Goal: Task Accomplishment & Management: Use online tool/utility

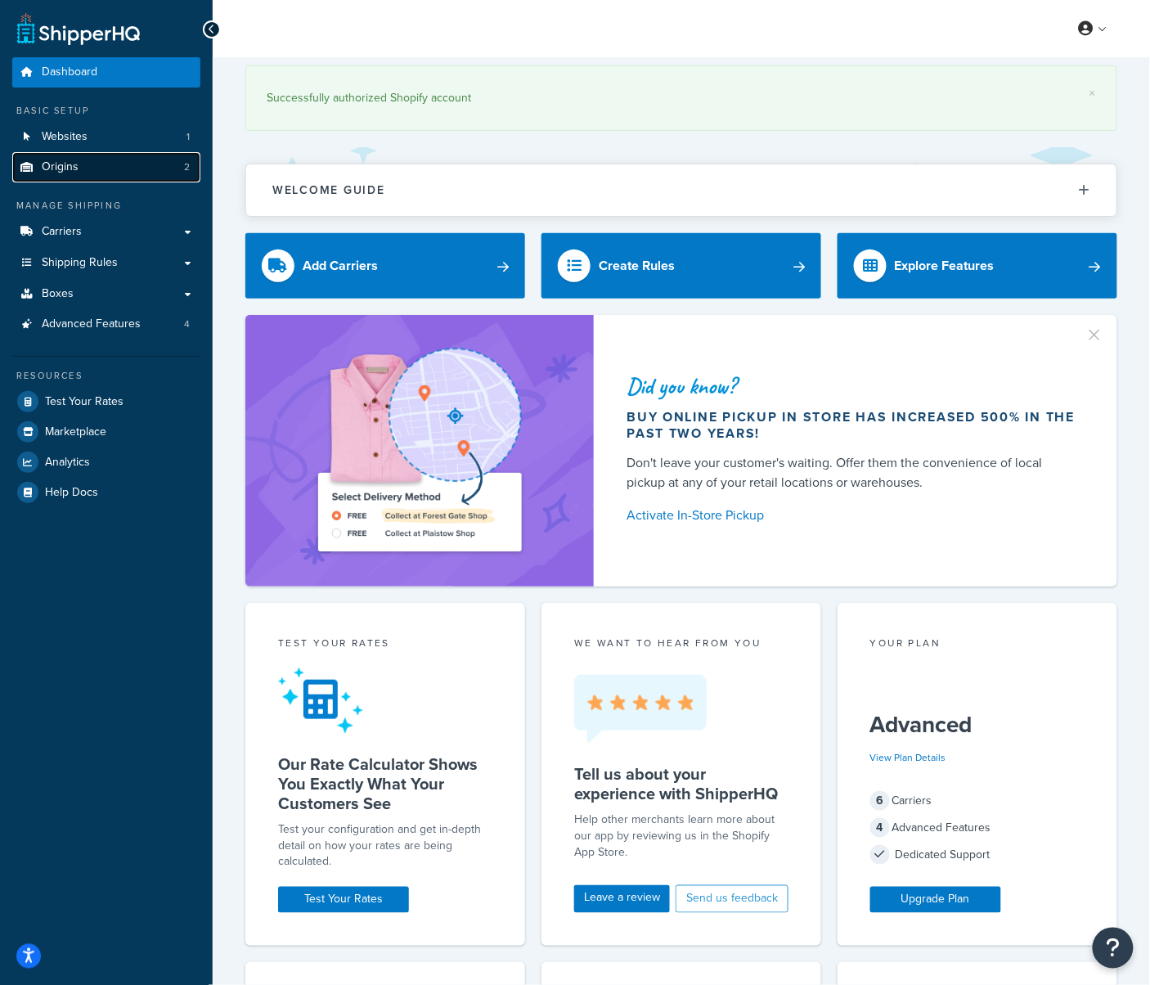
click at [61, 162] on span "Origins" at bounding box center [60, 167] width 37 height 14
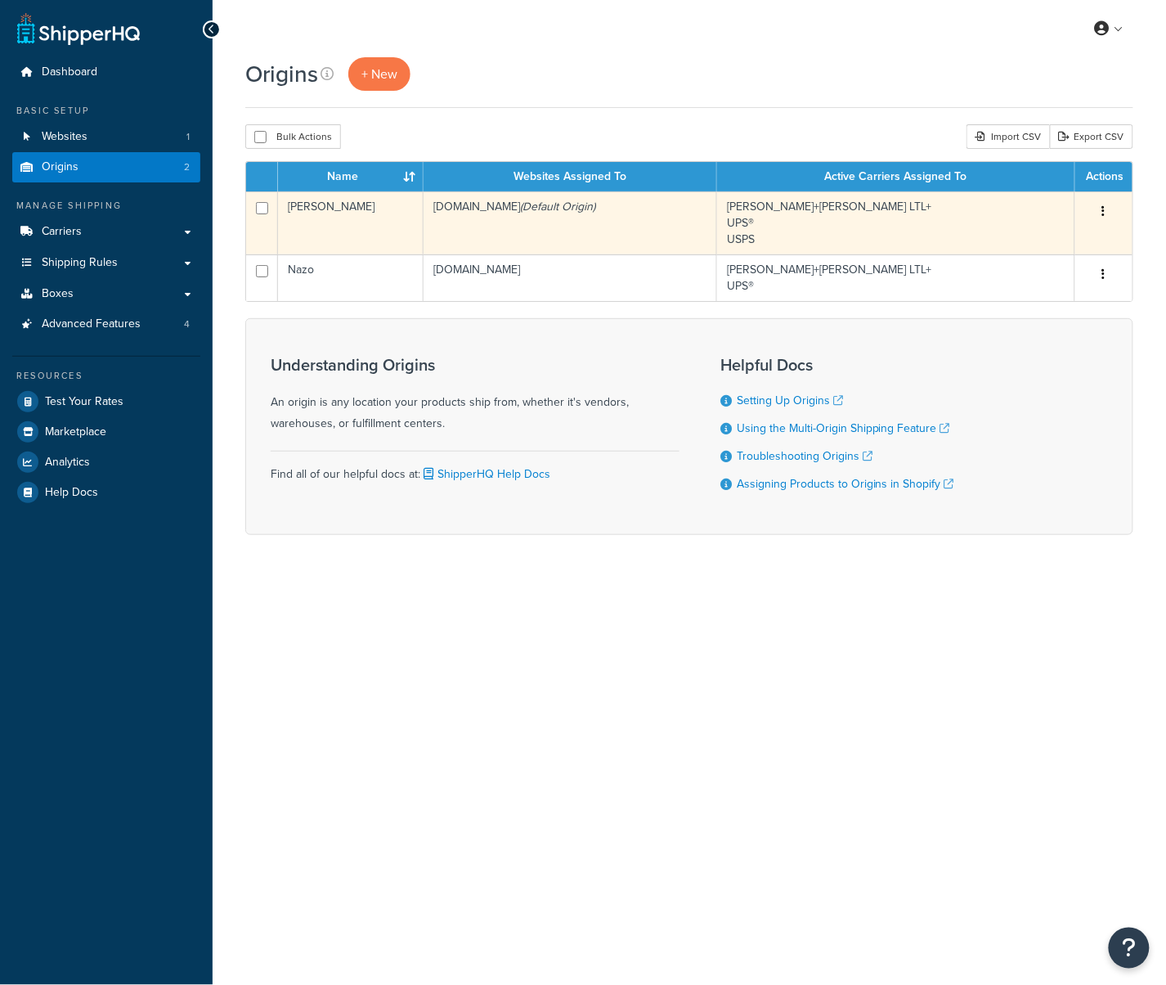
click at [594, 227] on td "[DOMAIN_NAME] (Default Origin)" at bounding box center [571, 222] width 294 height 63
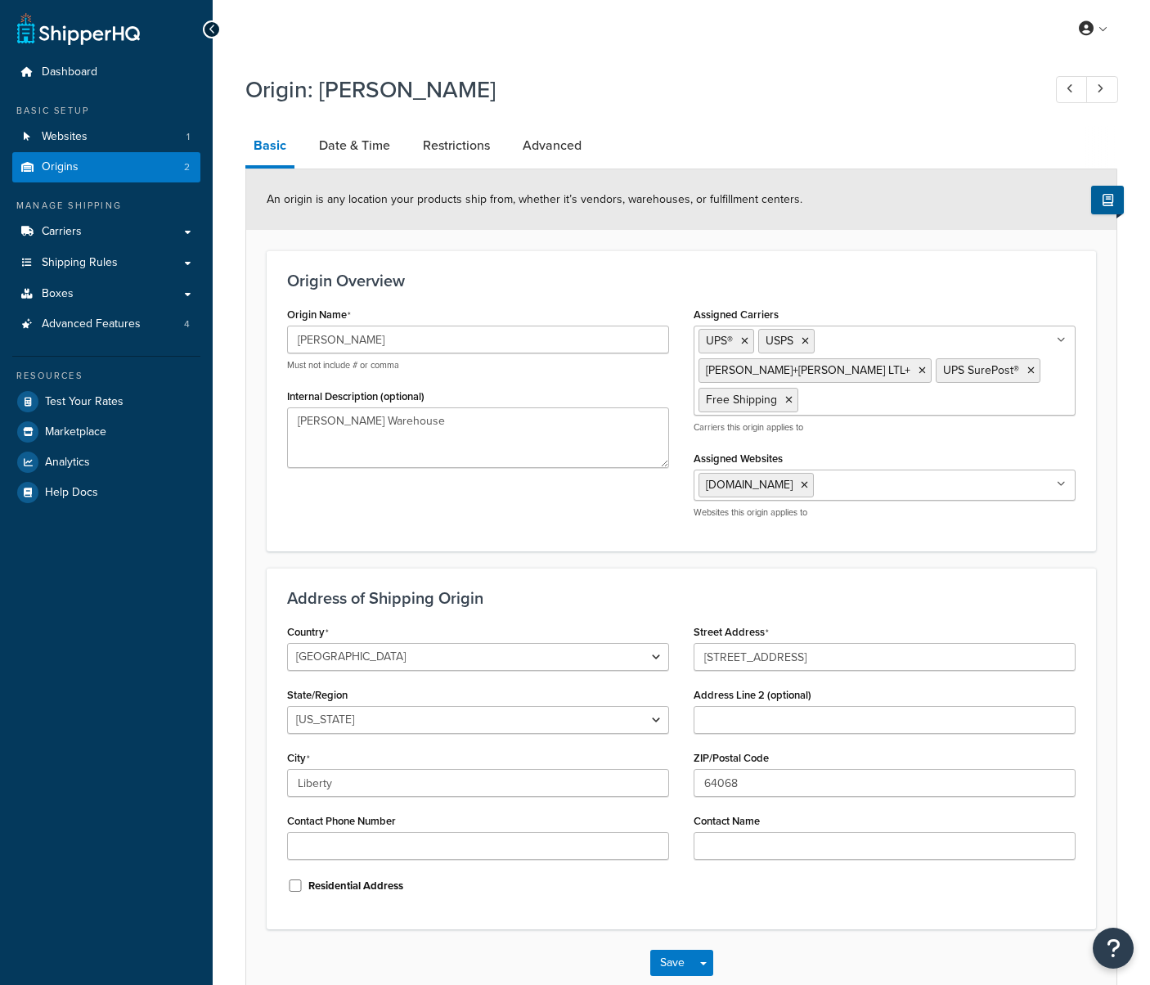
select select "25"
click at [351, 151] on link "Date & Time" at bounding box center [355, 145] width 88 height 39
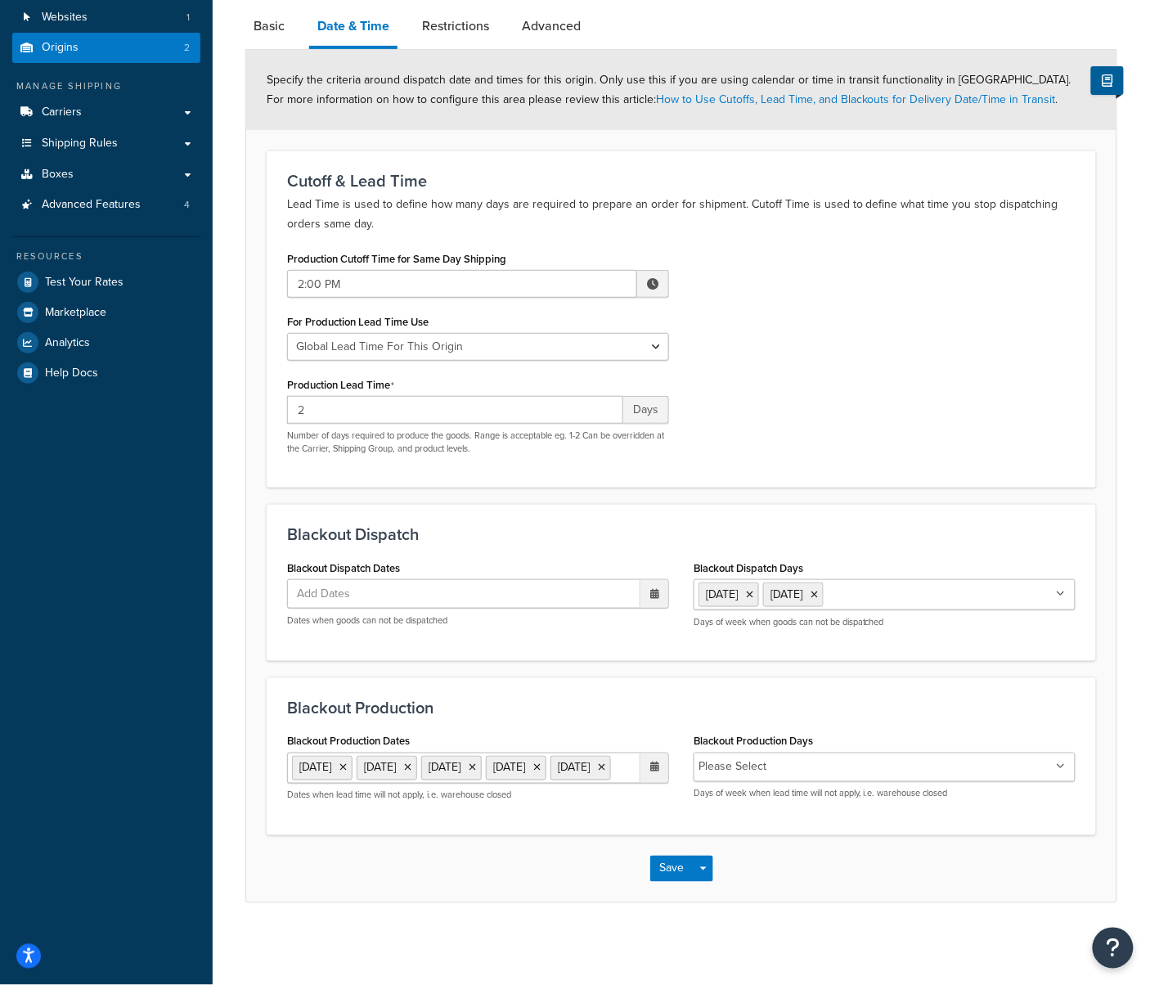
scroll to position [152, 0]
click at [180, 97] on link "Carriers" at bounding box center [106, 112] width 188 height 30
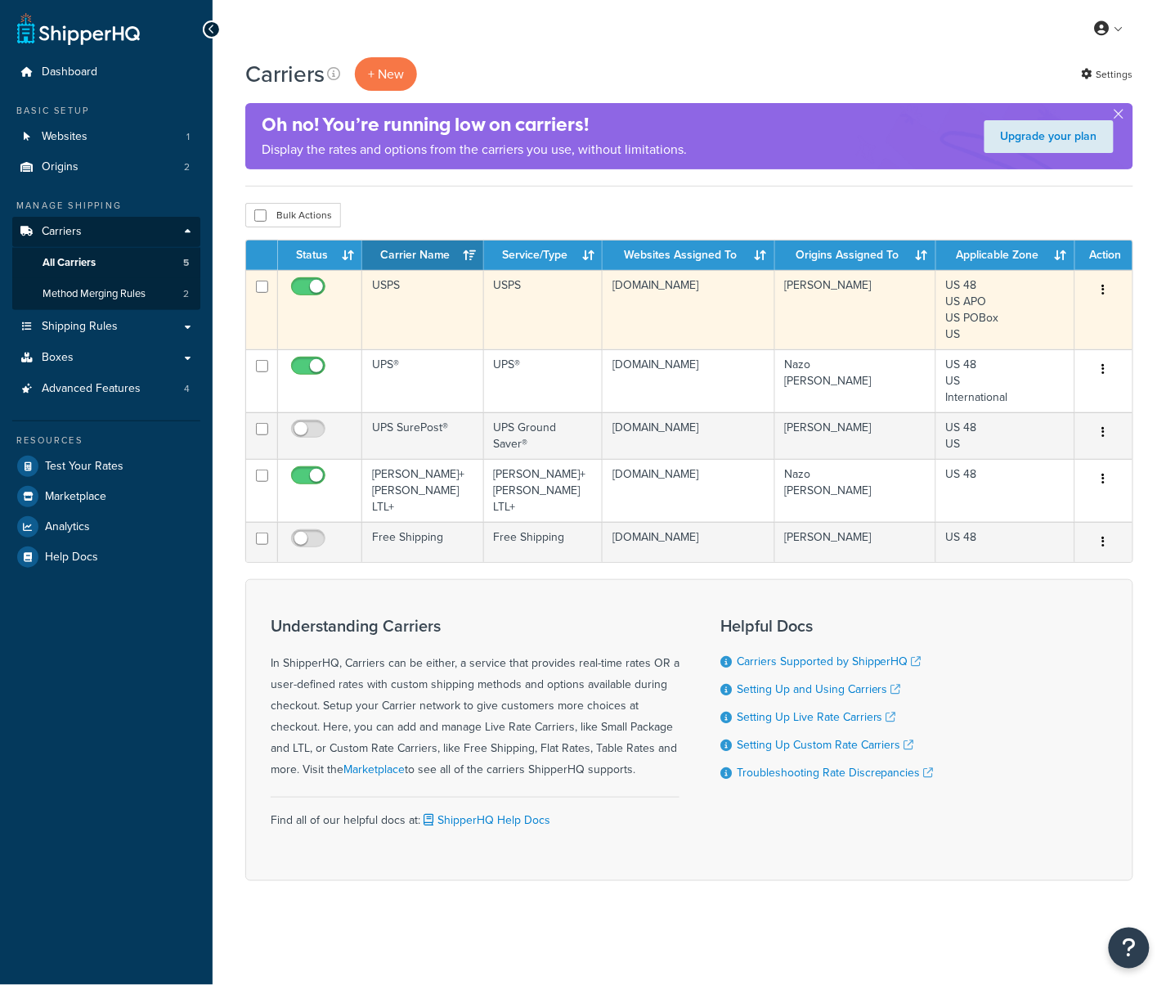
click at [432, 321] on td "USPS" at bounding box center [423, 309] width 122 height 79
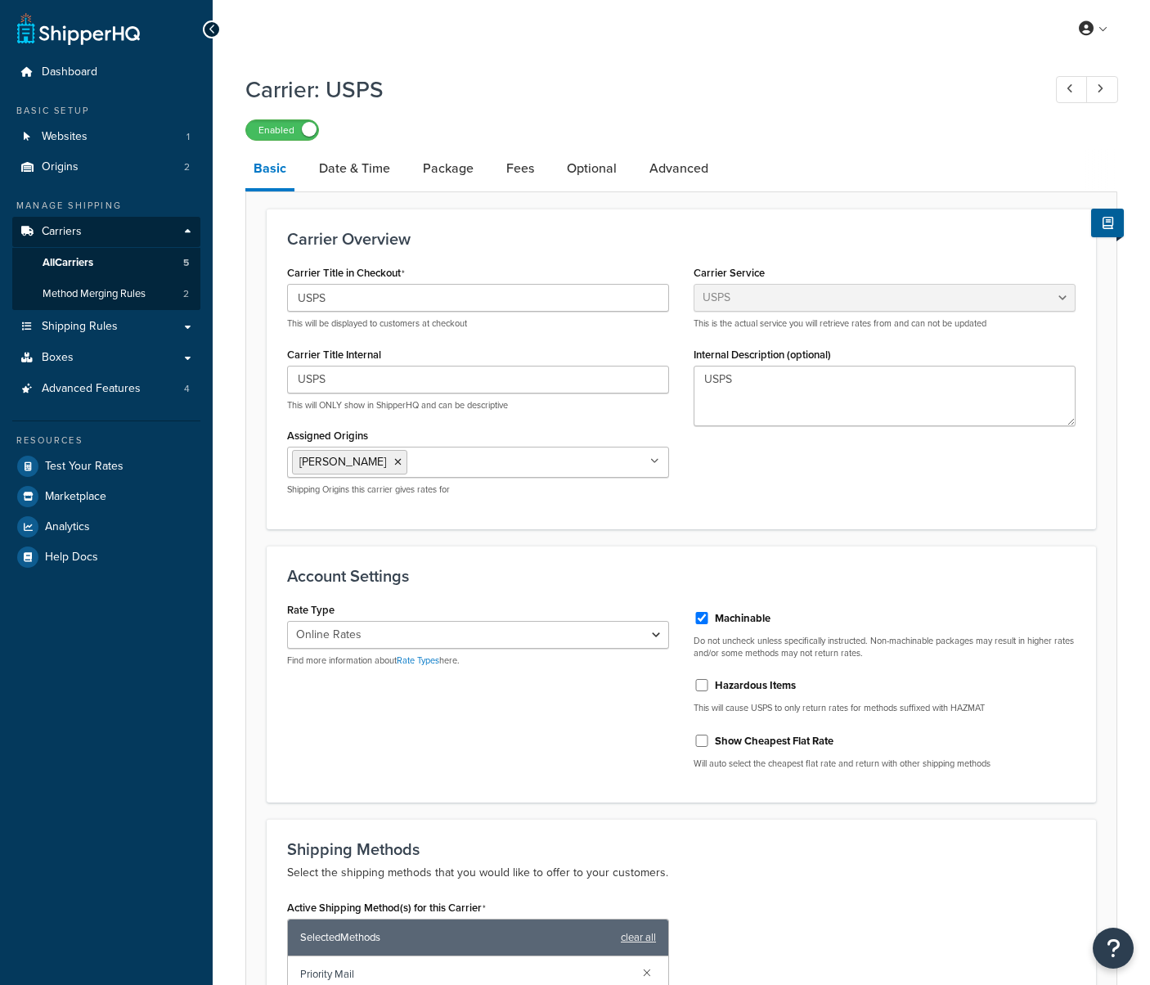
select select "usps"
select select "ONLINE"
click at [357, 175] on link "Date & Time" at bounding box center [355, 168] width 88 height 39
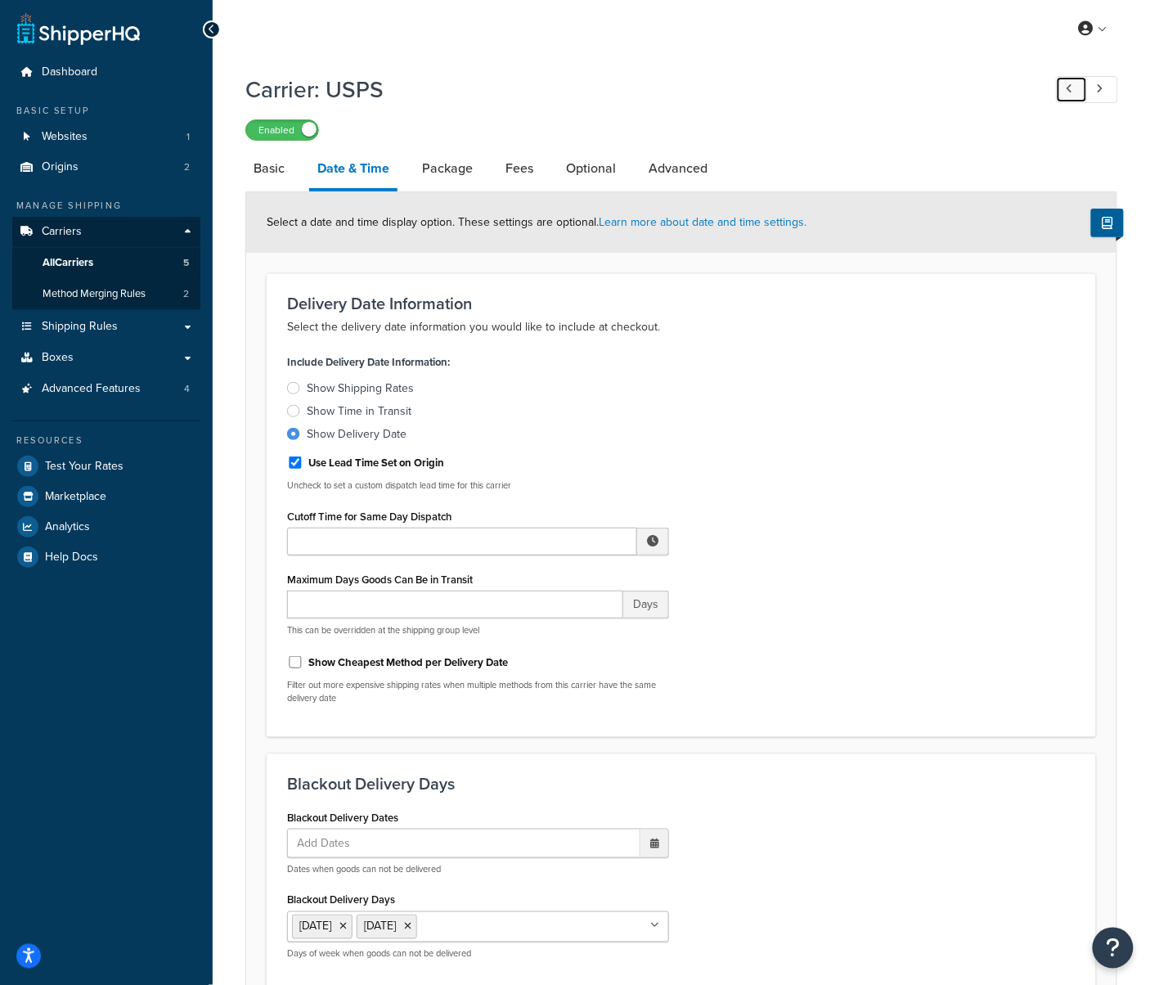
click at [1072, 85] on icon at bounding box center [1070, 88] width 7 height 11
click at [1075, 83] on link at bounding box center [1072, 89] width 32 height 27
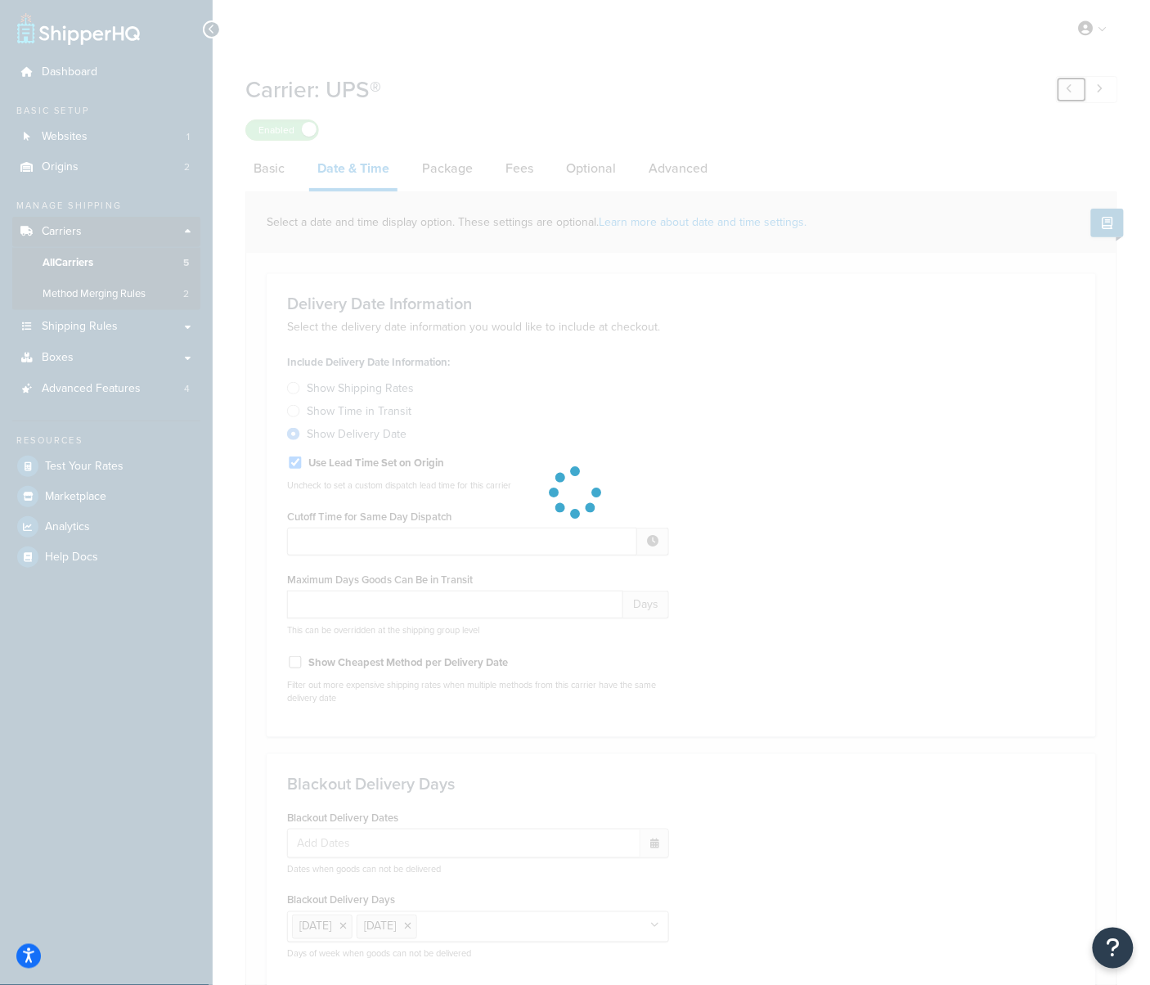
select select "free"
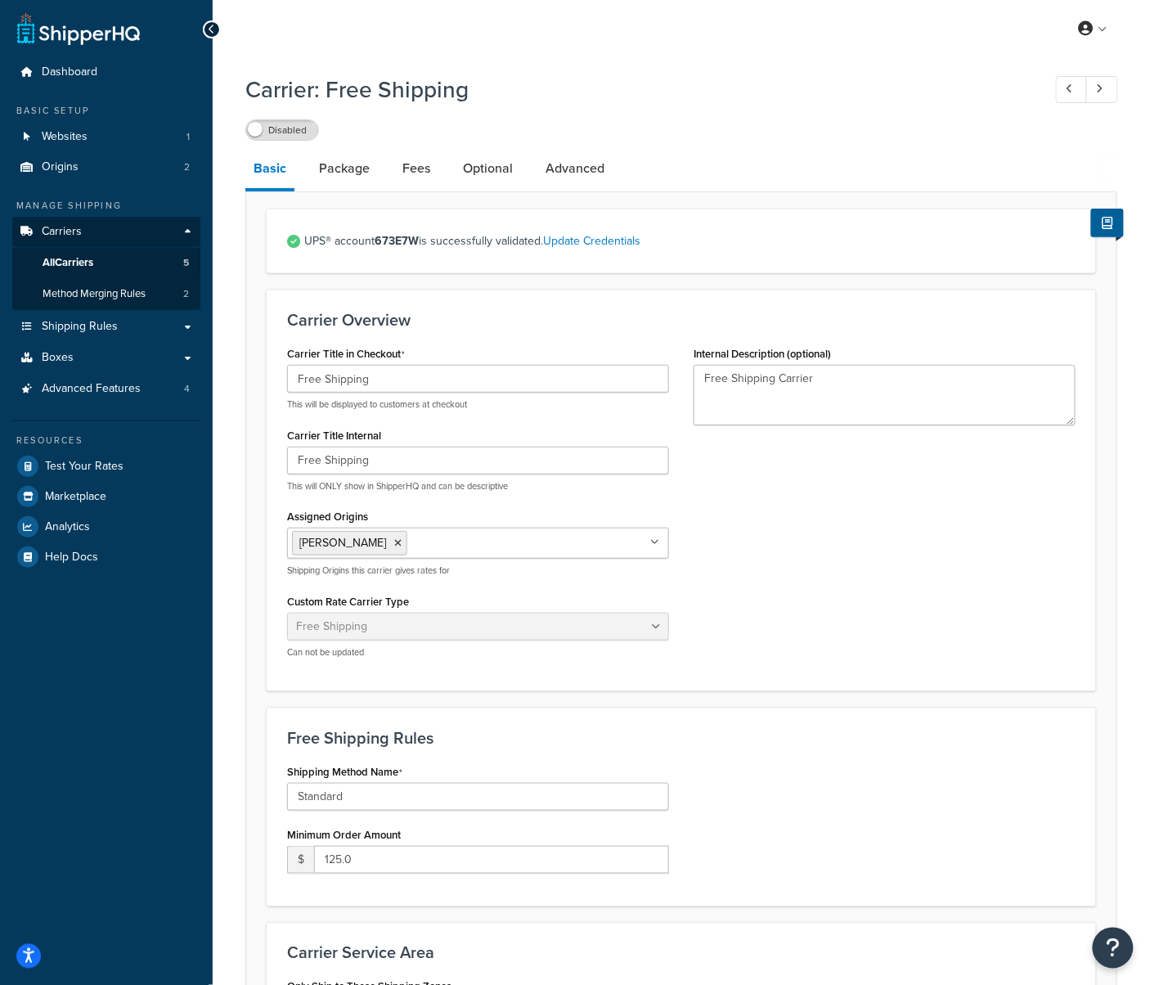
drag, startPoint x: 776, startPoint y: 13, endPoint x: 469, endPoint y: 51, distance: 309.9
click at [475, 44] on div "My Profile Billing Global Settings Contact Us Logout" at bounding box center [681, 28] width 937 height 57
click at [73, 258] on span "All Carriers" at bounding box center [68, 263] width 51 height 14
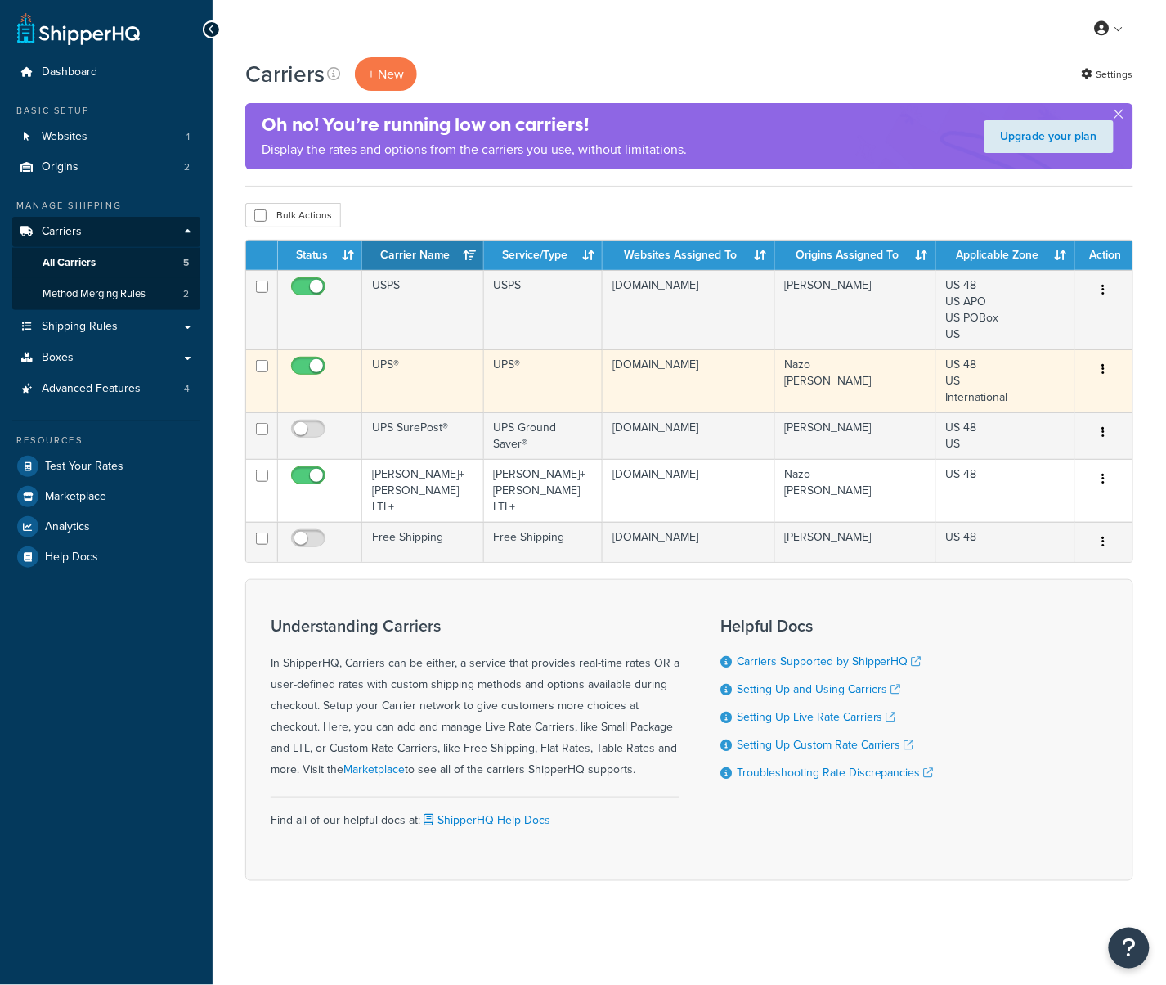
click at [448, 375] on td "UPS®" at bounding box center [423, 380] width 122 height 63
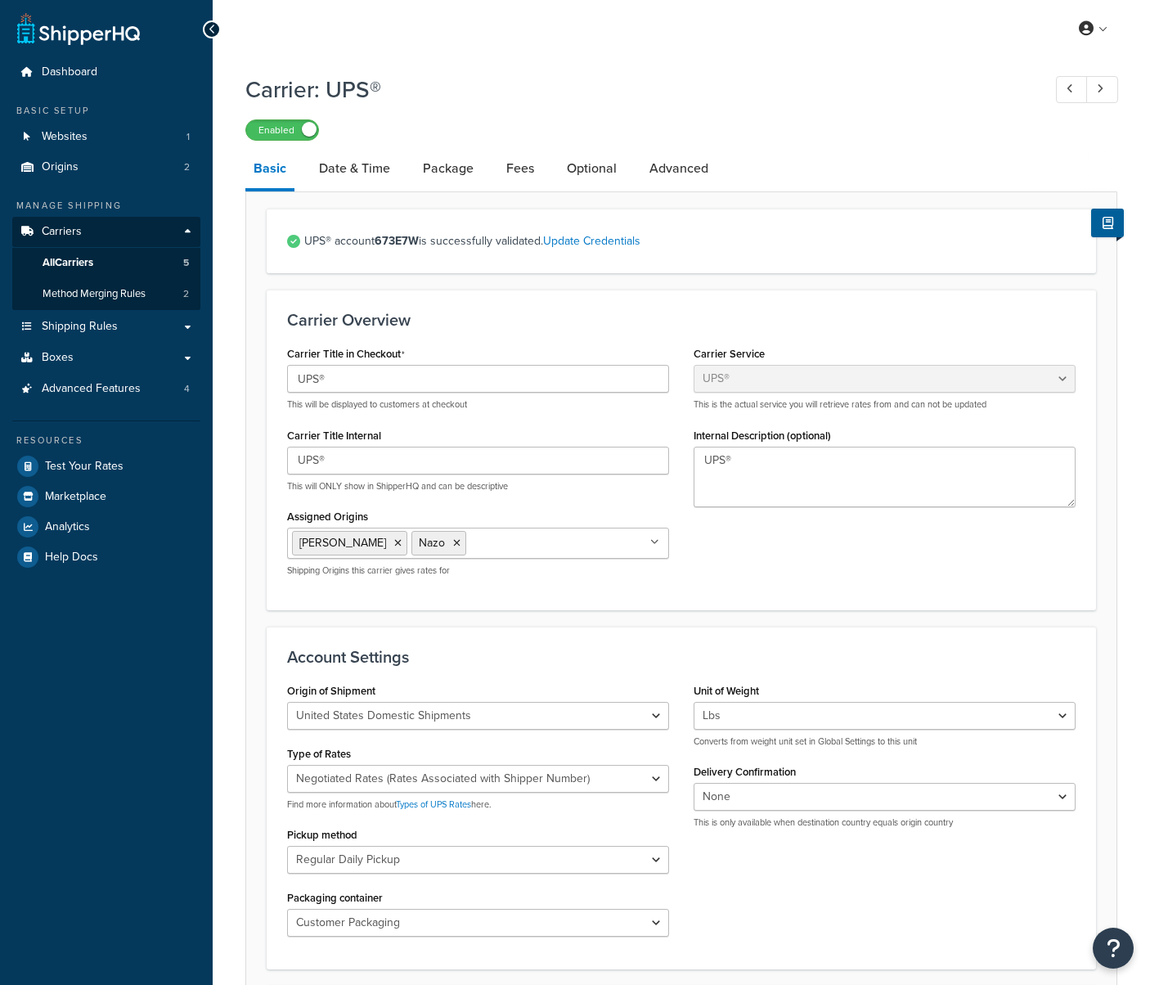
select select "ups"
click at [358, 168] on link "Date & Time" at bounding box center [355, 168] width 88 height 39
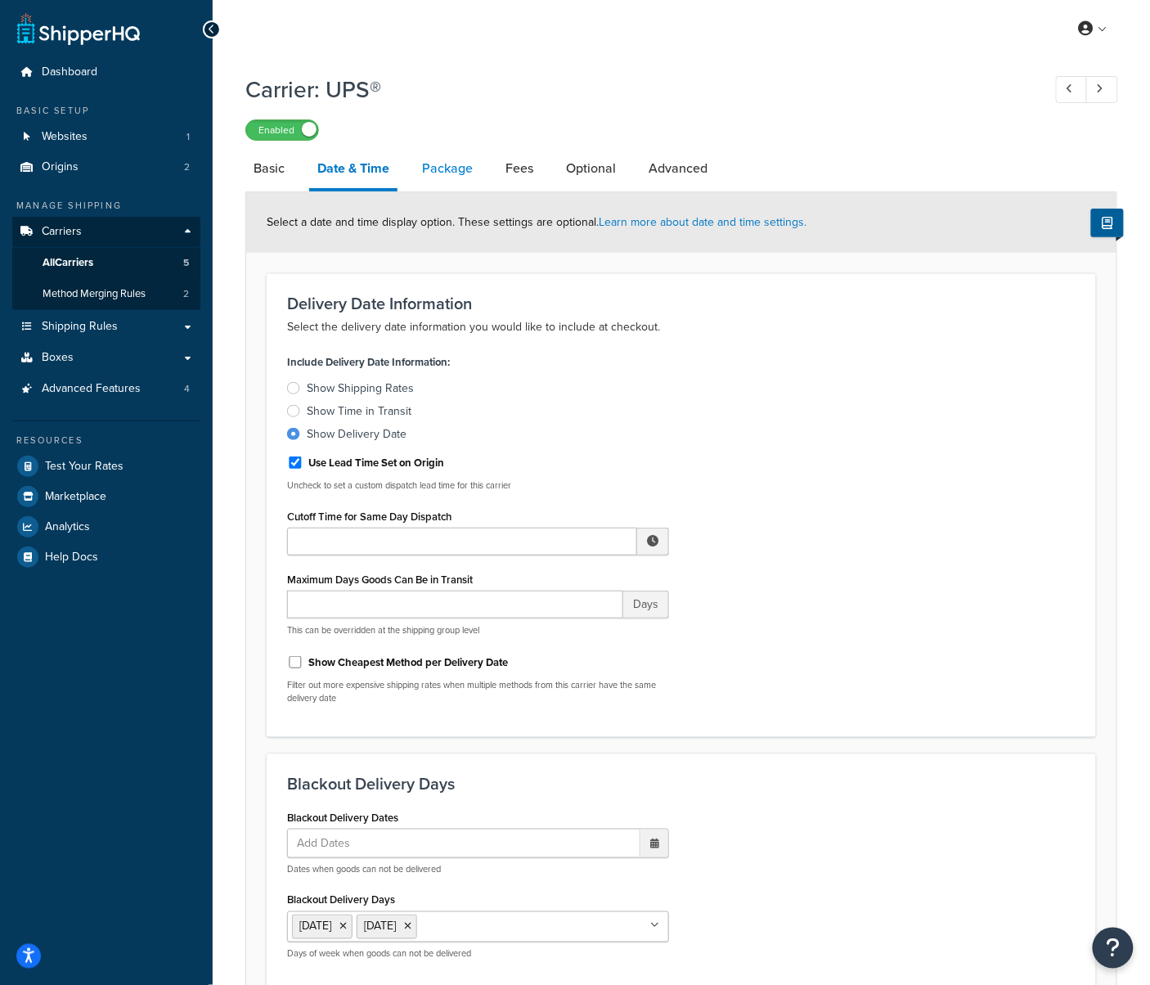
click at [429, 165] on link "Package" at bounding box center [447, 168] width 67 height 39
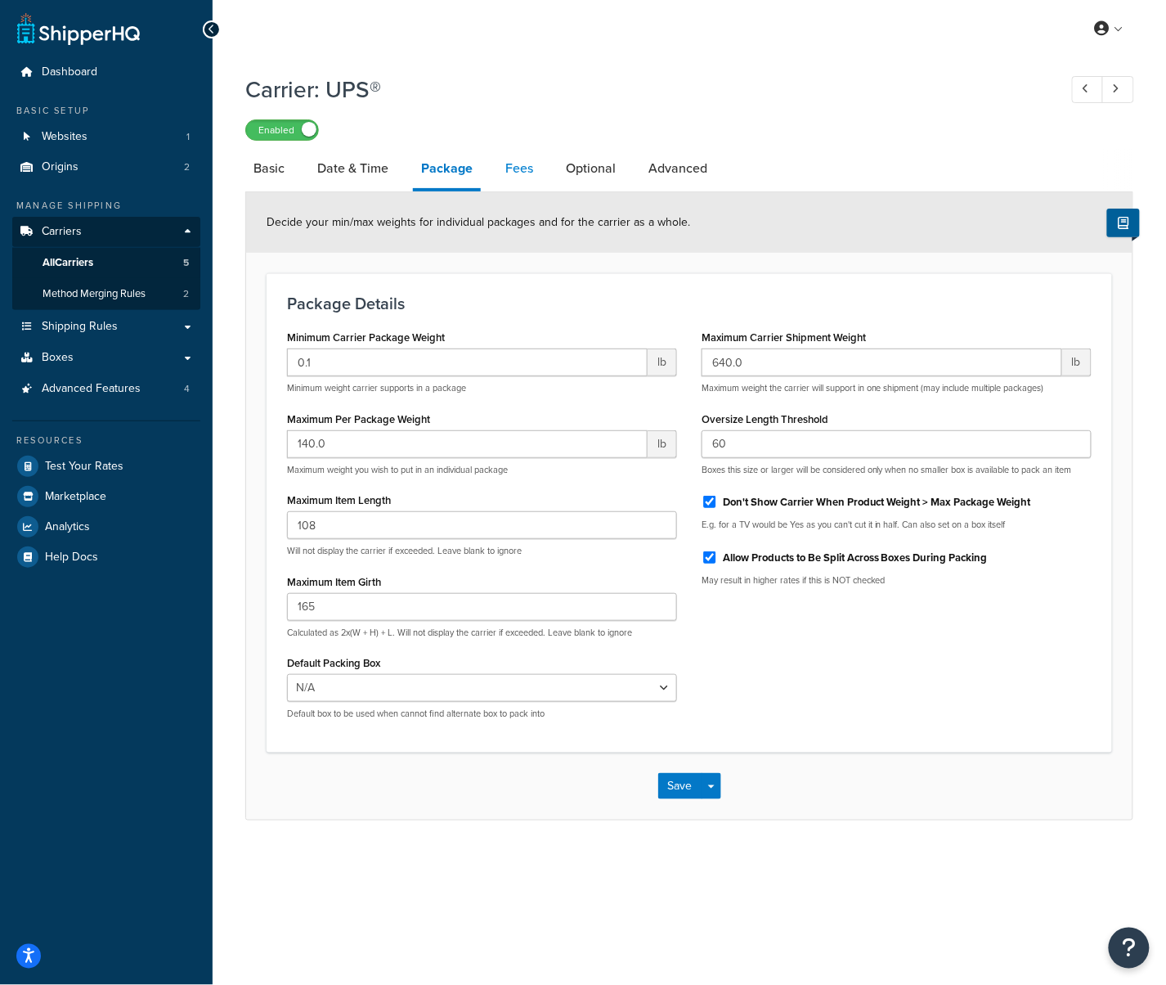
click at [512, 178] on link "Fees" at bounding box center [519, 168] width 44 height 39
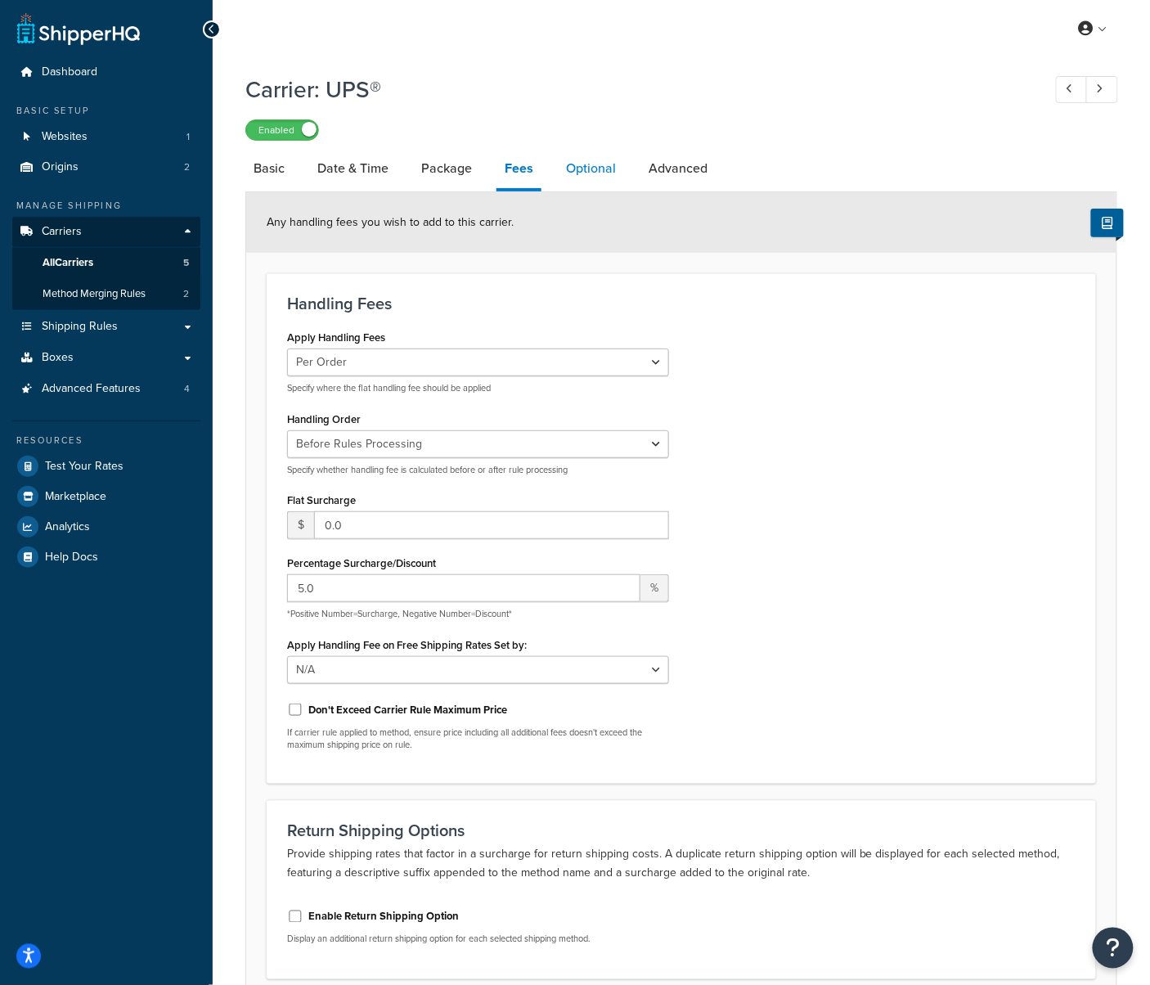
click at [596, 177] on link "Optional" at bounding box center [591, 168] width 66 height 39
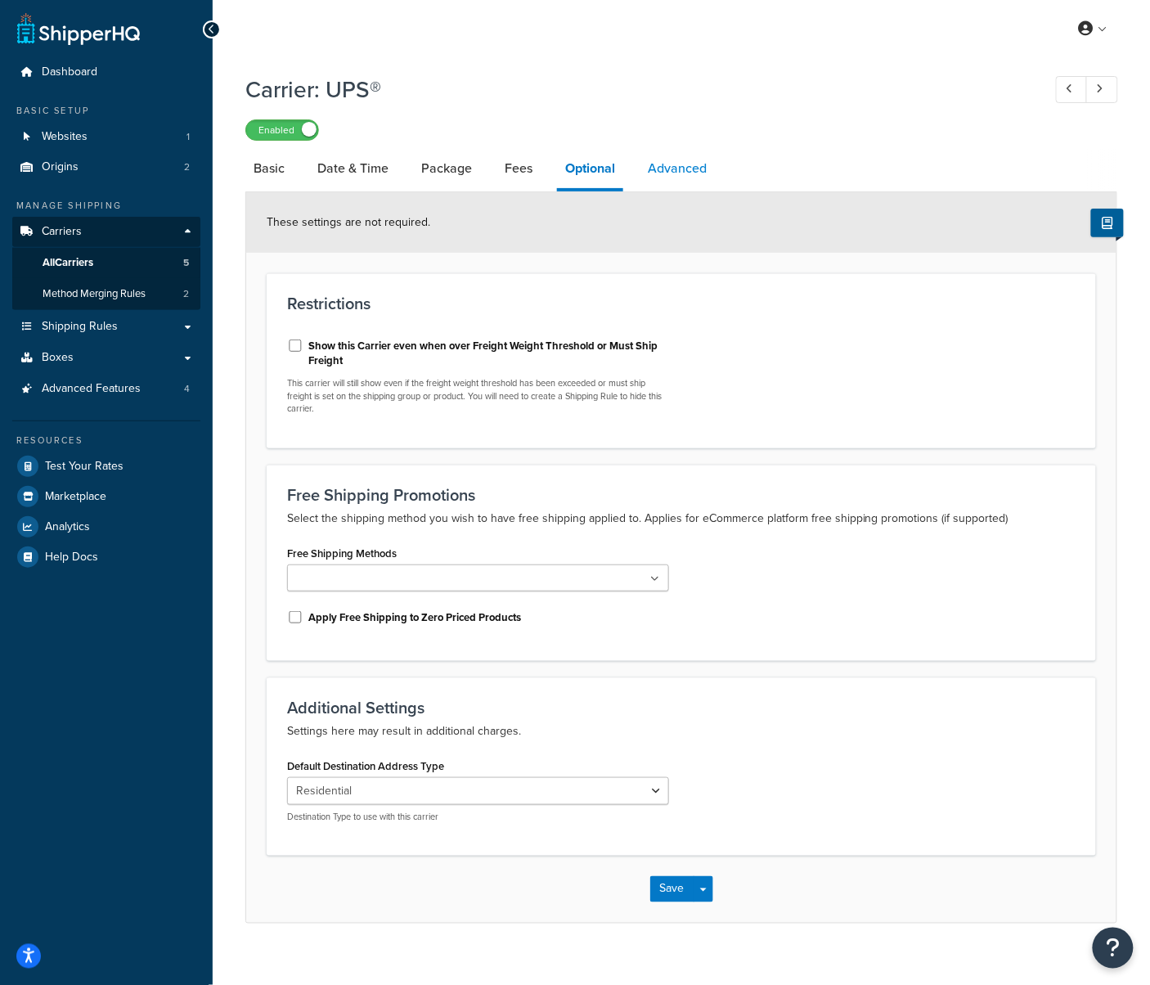
click at [681, 170] on link "Advanced" at bounding box center [677, 168] width 75 height 39
select select "false"
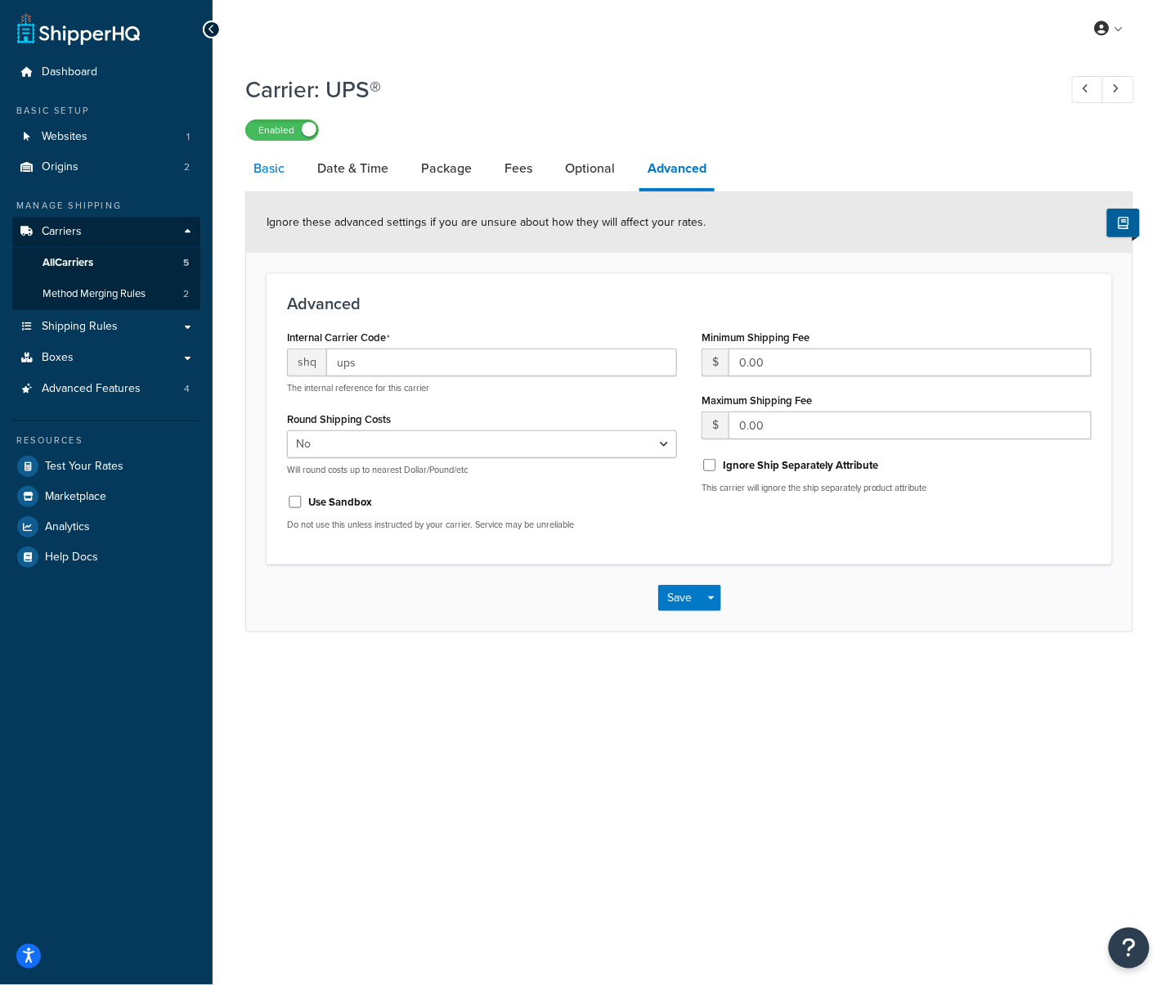
click at [268, 174] on link "Basic" at bounding box center [268, 168] width 47 height 39
select select "ups"
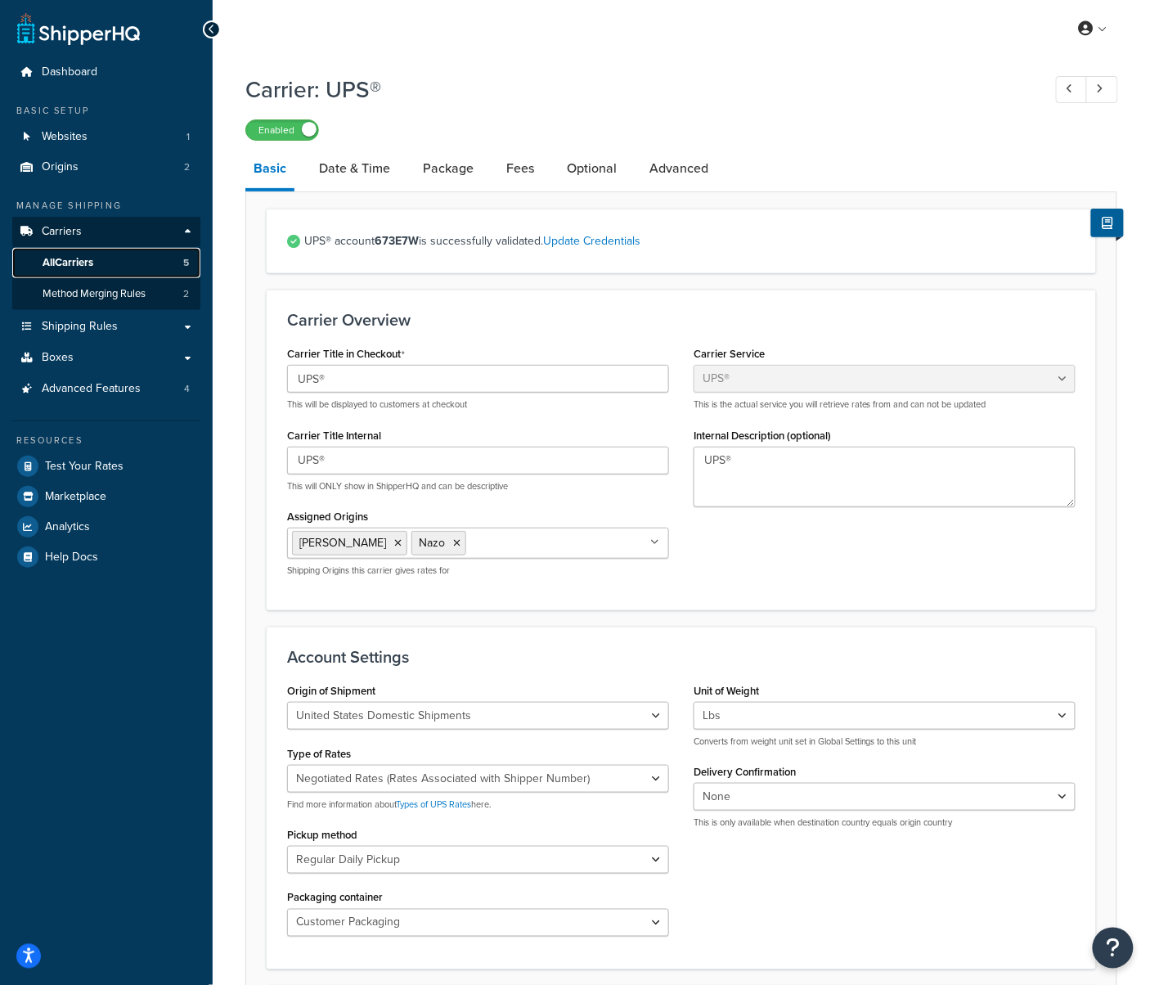
click at [83, 265] on span "All Carriers" at bounding box center [68, 263] width 51 height 14
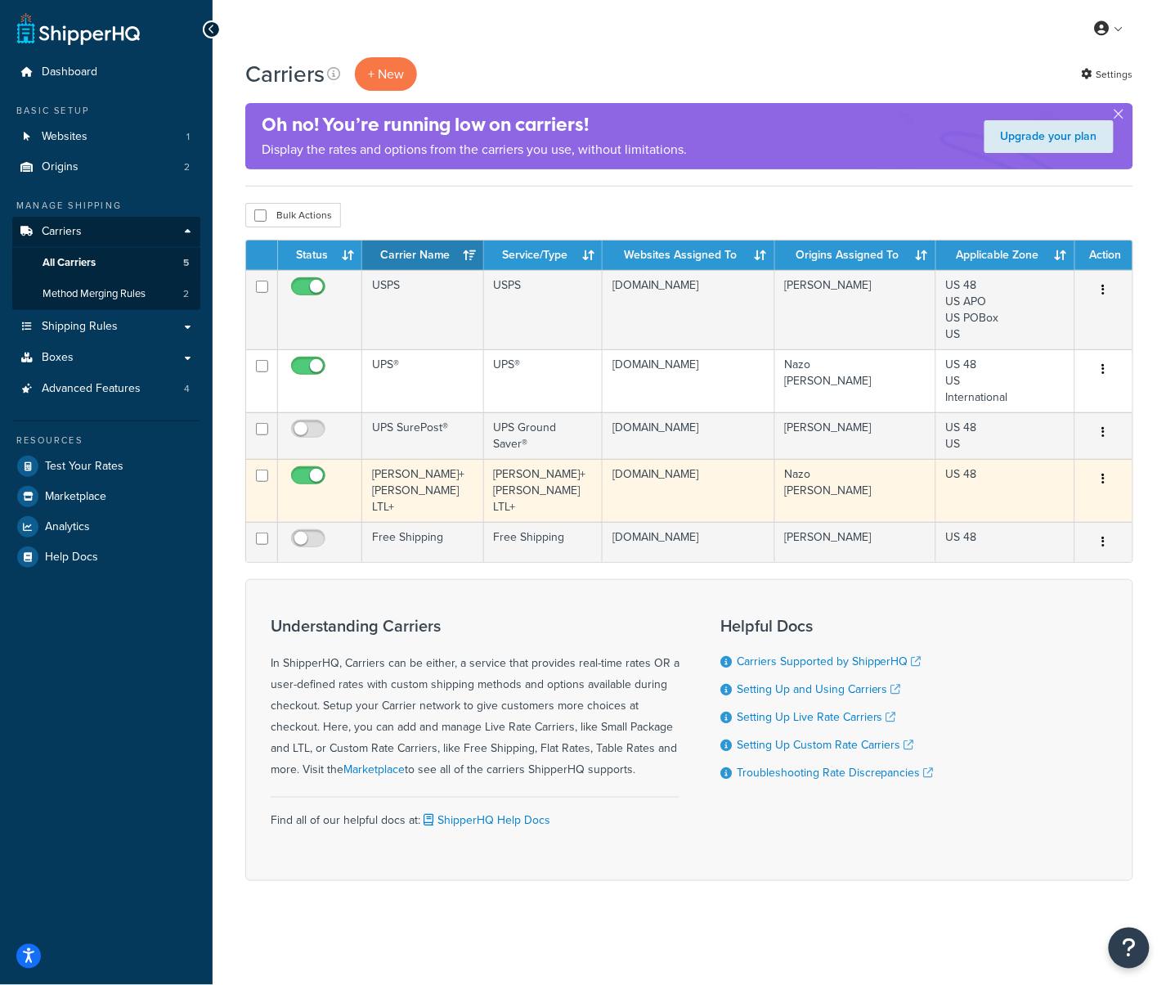
click at [424, 482] on td "Kuehne+Nagel LTL+" at bounding box center [423, 490] width 122 height 63
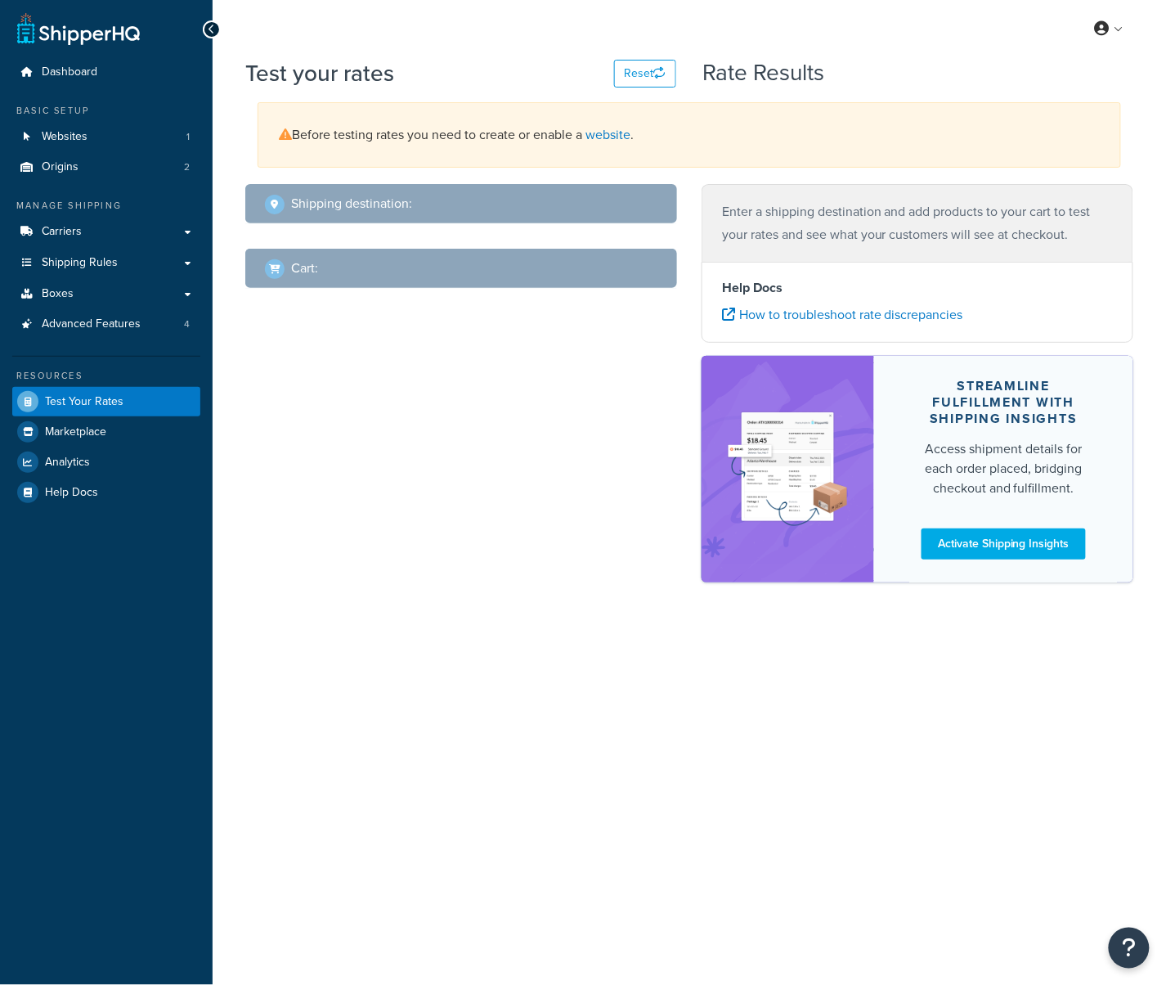
select select "[GEOGRAPHIC_DATA]"
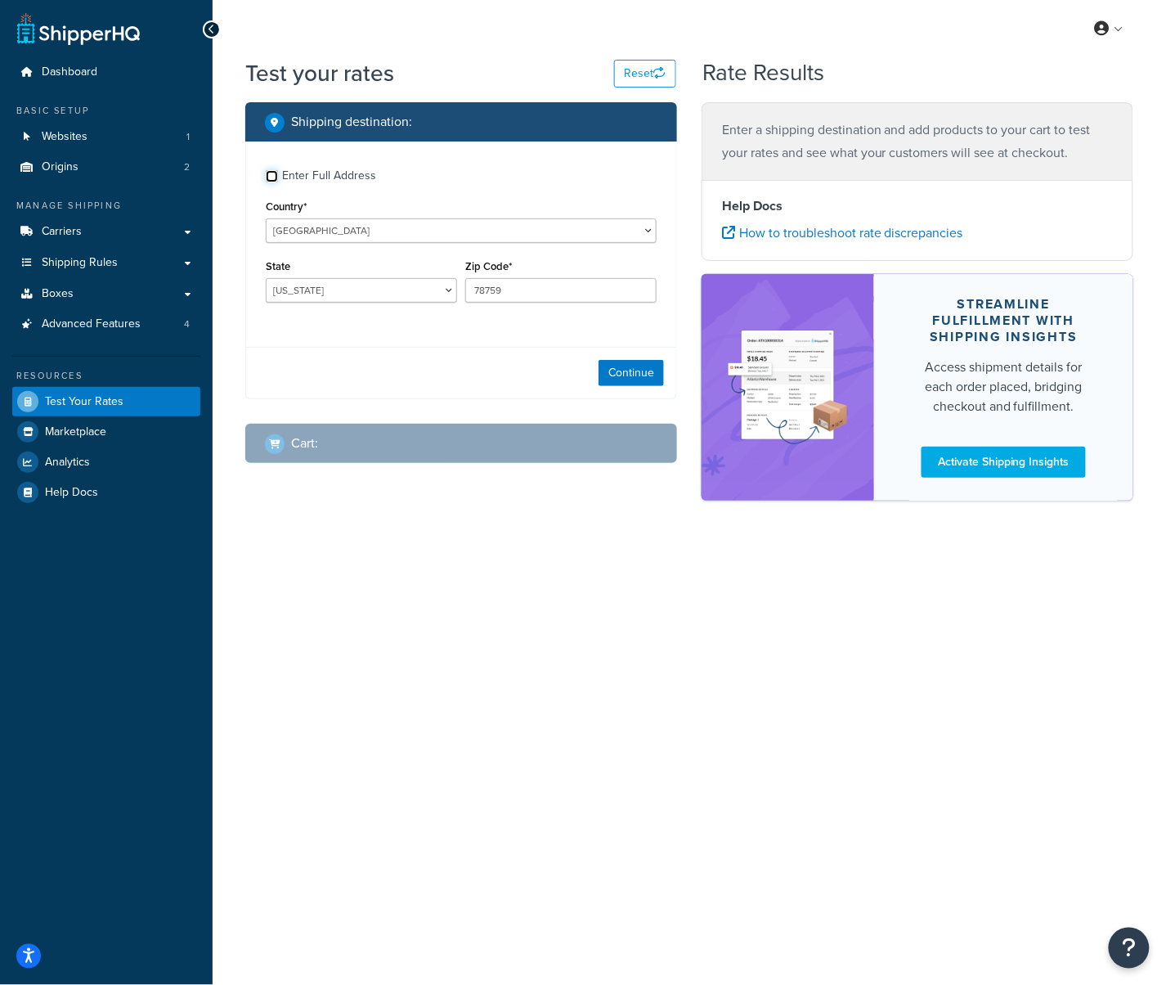
click at [273, 172] on input "Enter Full Address" at bounding box center [272, 176] width 12 height 12
checkbox input "true"
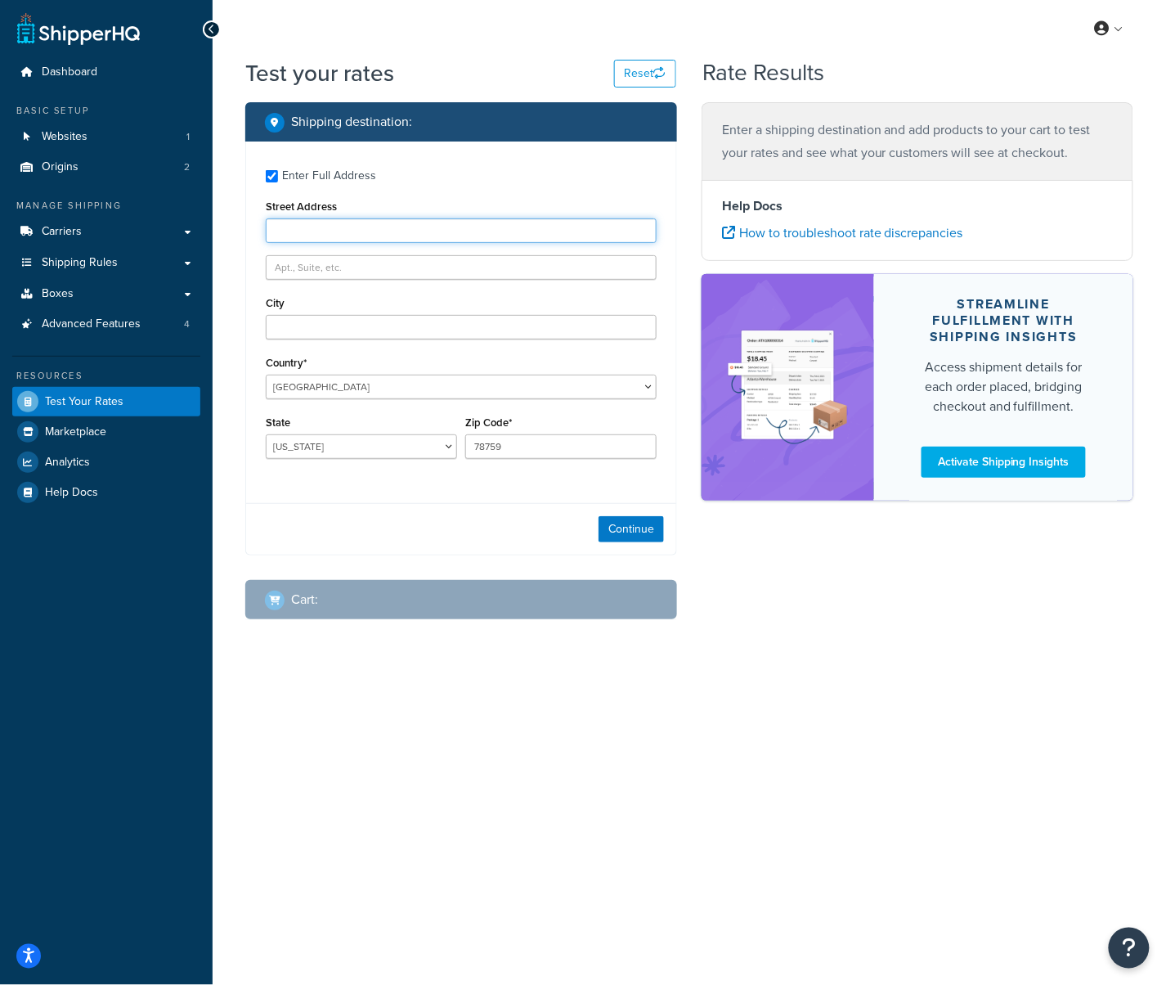
click at [299, 223] on input "Street Address" at bounding box center [461, 230] width 391 height 25
type input "14311 Maiden Terrace"
type input "Lakewood Ranch"
select select "FL"
click at [512, 446] on input "78759" at bounding box center [560, 446] width 191 height 25
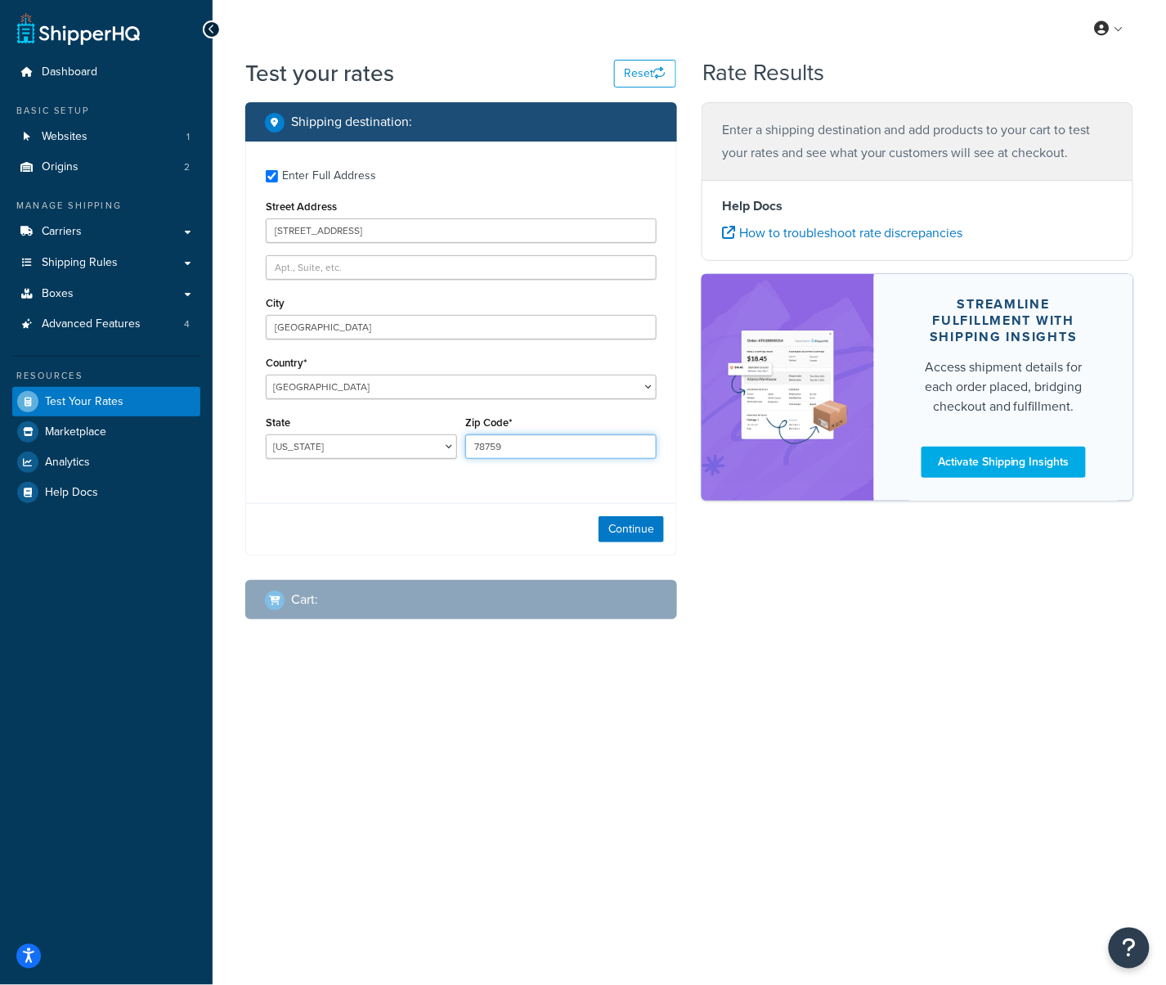
drag, startPoint x: 522, startPoint y: 450, endPoint x: 432, endPoint y: 450, distance: 90.0
click at [439, 450] on div "State Alabama Alaska American Samoa Arizona Arkansas Armed Forces Americas Arme…" at bounding box center [461, 441] width 399 height 60
type input "34211"
click at [489, 494] on div "Enter Full Address Street Address 14311 Maiden Terrace City Lakewood Ranch Coun…" at bounding box center [461, 349] width 432 height 414
click at [629, 533] on button "Continue" at bounding box center [631, 529] width 65 height 26
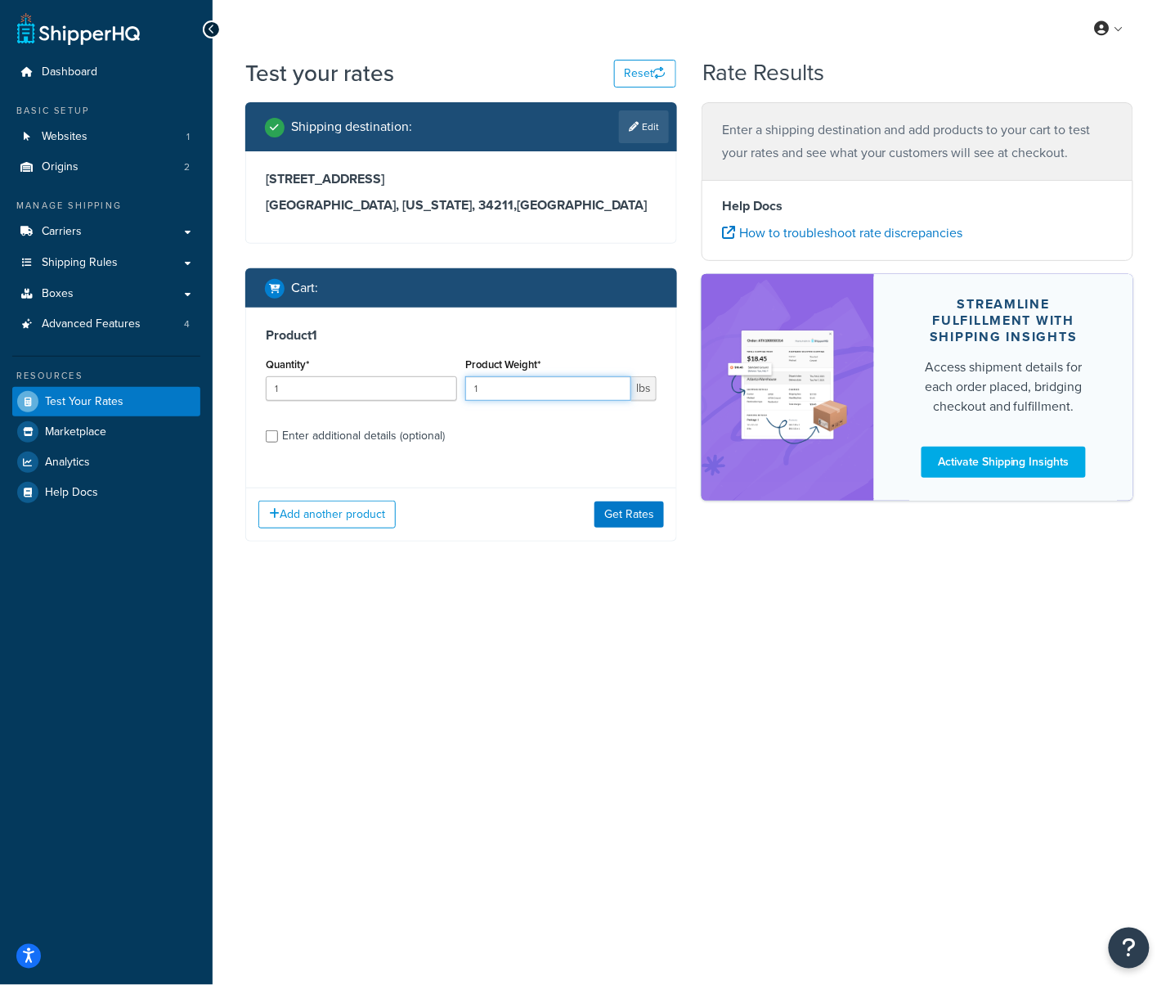
drag, startPoint x: 553, startPoint y: 393, endPoint x: 373, endPoint y: 446, distance: 187.7
click at [514, 393] on input "1" at bounding box center [548, 388] width 166 height 25
click at [270, 438] on input "Enter additional details (optional)" at bounding box center [272, 436] width 12 height 12
checkbox input "true"
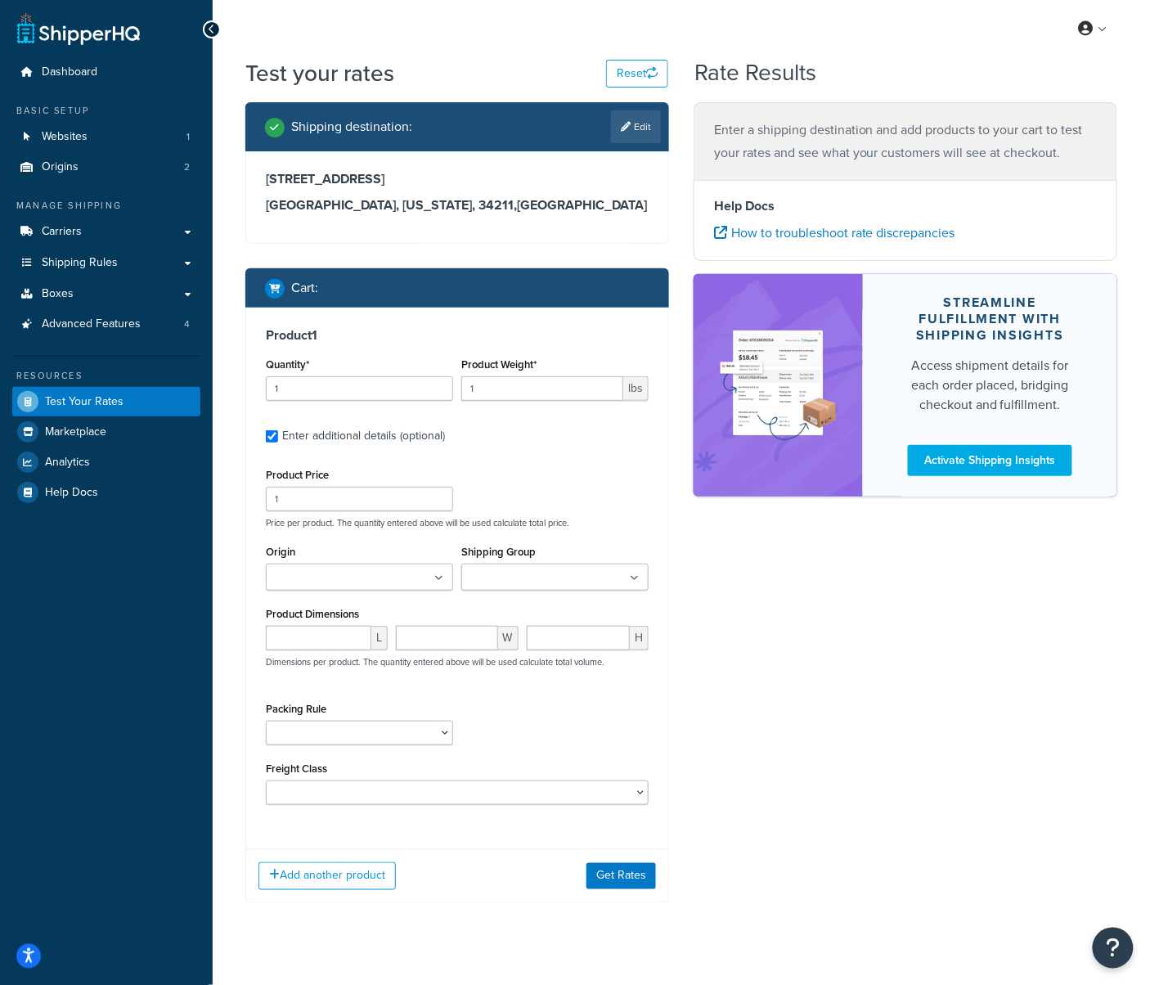
click at [360, 573] on input "Origin" at bounding box center [343, 578] width 145 height 18
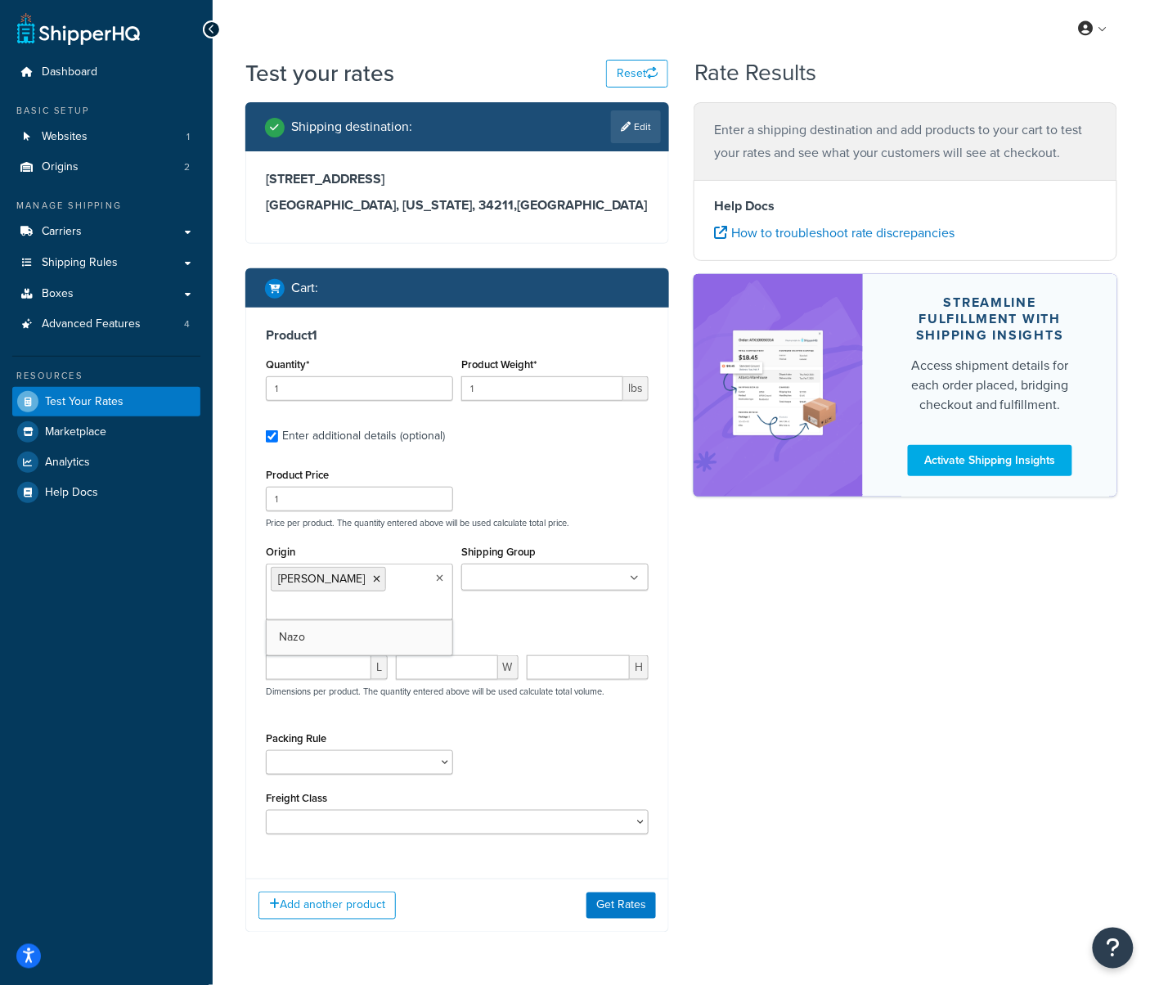
click at [570, 610] on div "Origin Scarbrough Nazo Shipping Group Belts EAS EFS EINTL EUSPS Freight Freight…" at bounding box center [457, 587] width 391 height 92
click at [636, 906] on button "Get Rates" at bounding box center [622, 905] width 70 height 26
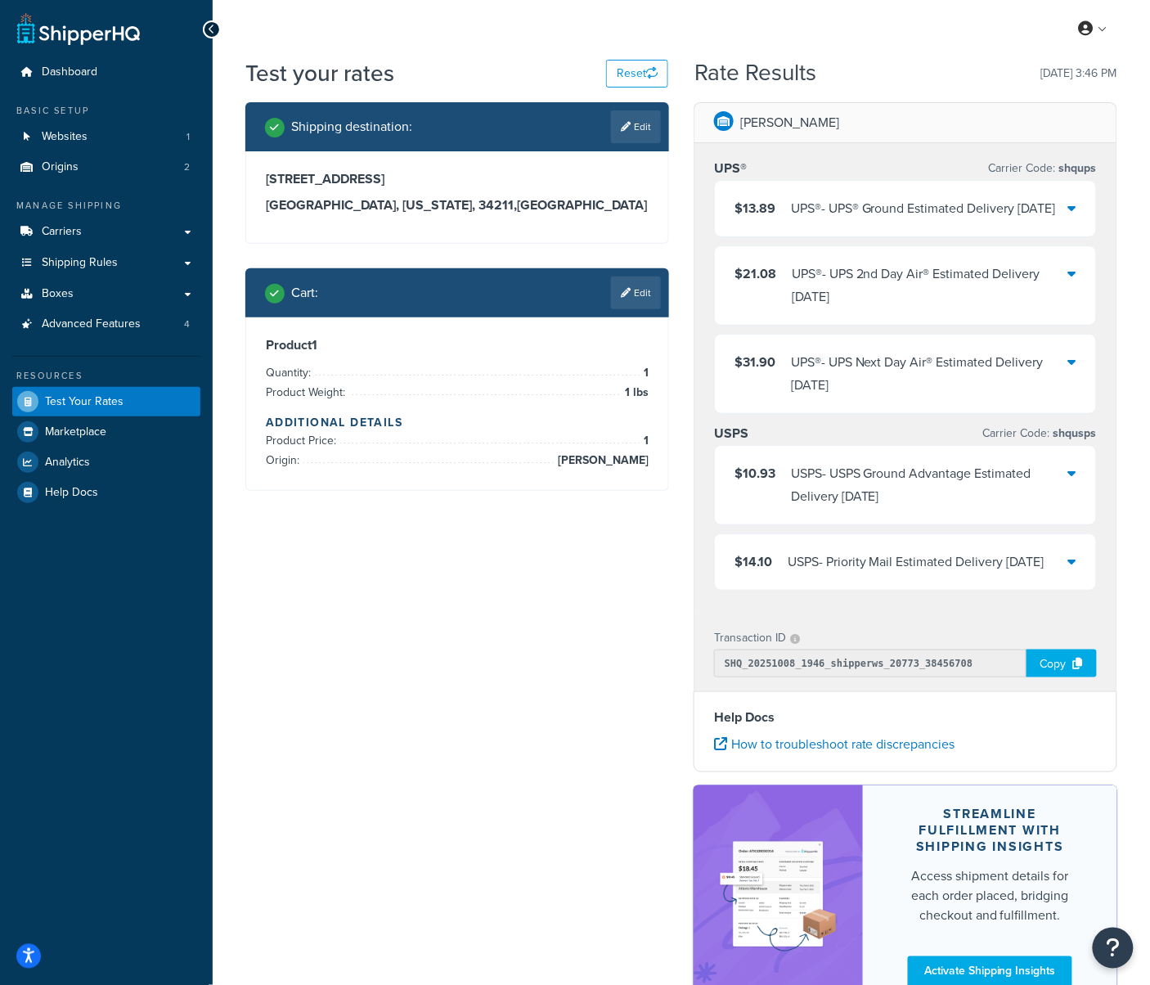
click at [1077, 501] on div "$10.93 USPS - USPS Ground Advantage Estimated Delivery Tue, Oct 14" at bounding box center [905, 485] width 381 height 79
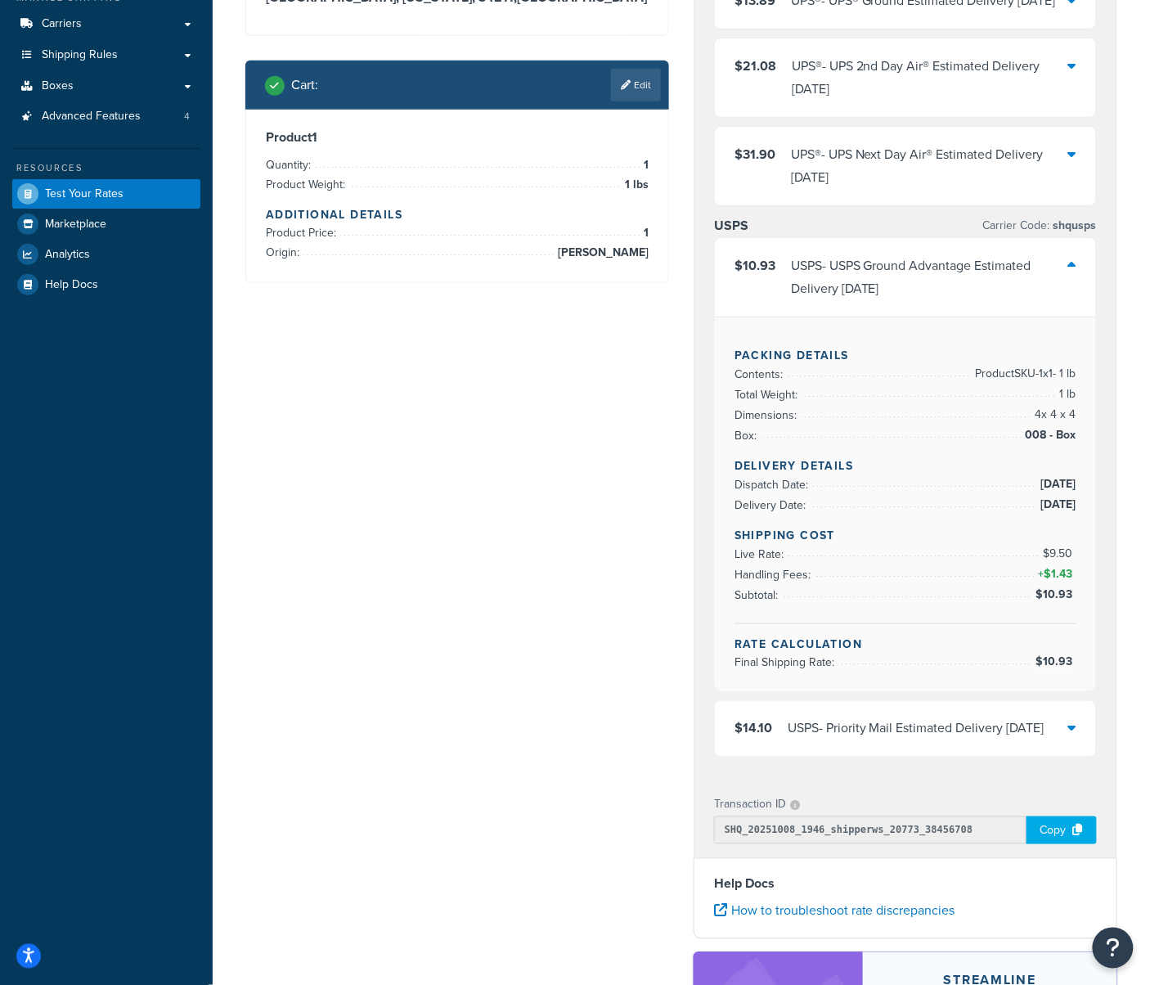
scroll to position [218, 0]
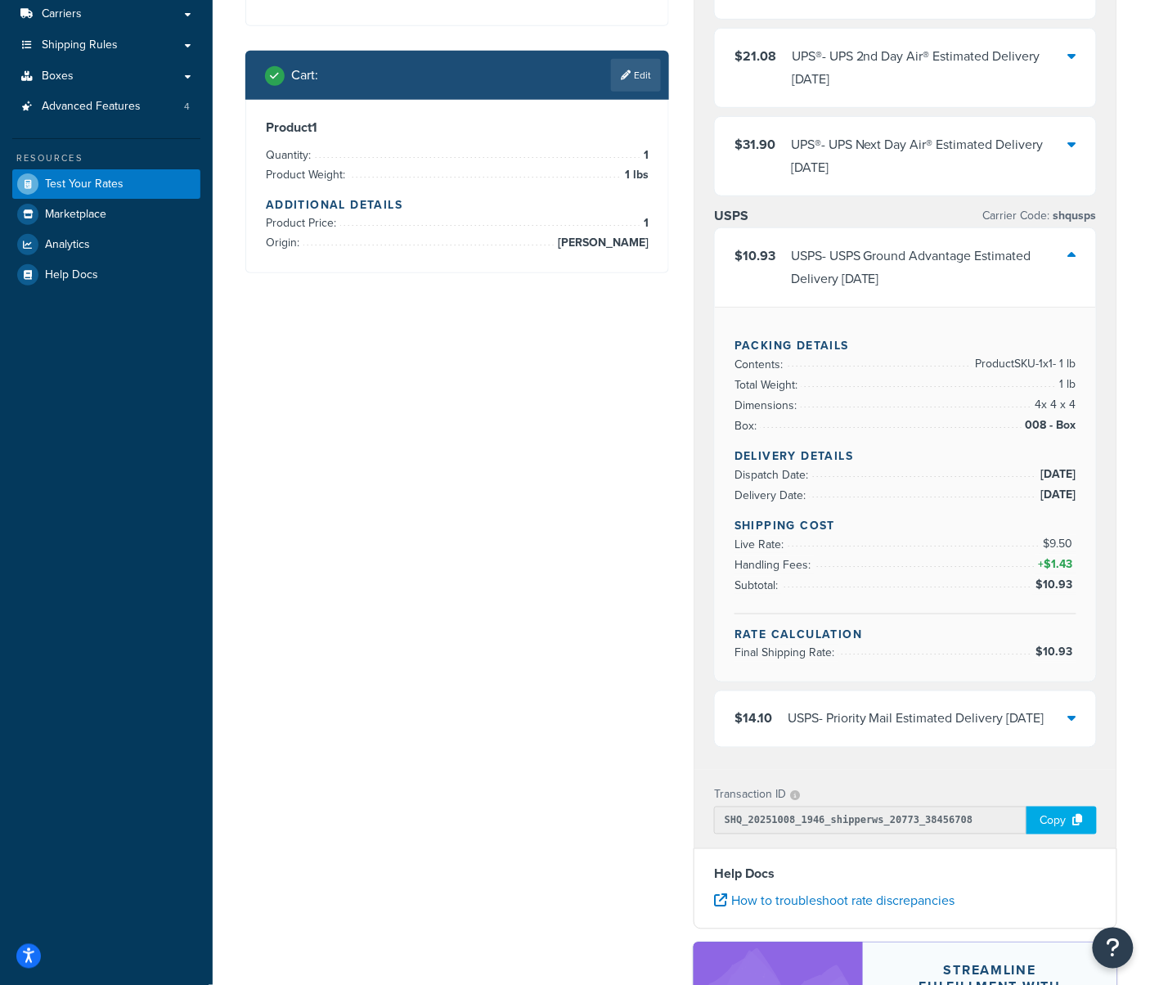
click at [1070, 262] on icon at bounding box center [1072, 255] width 8 height 13
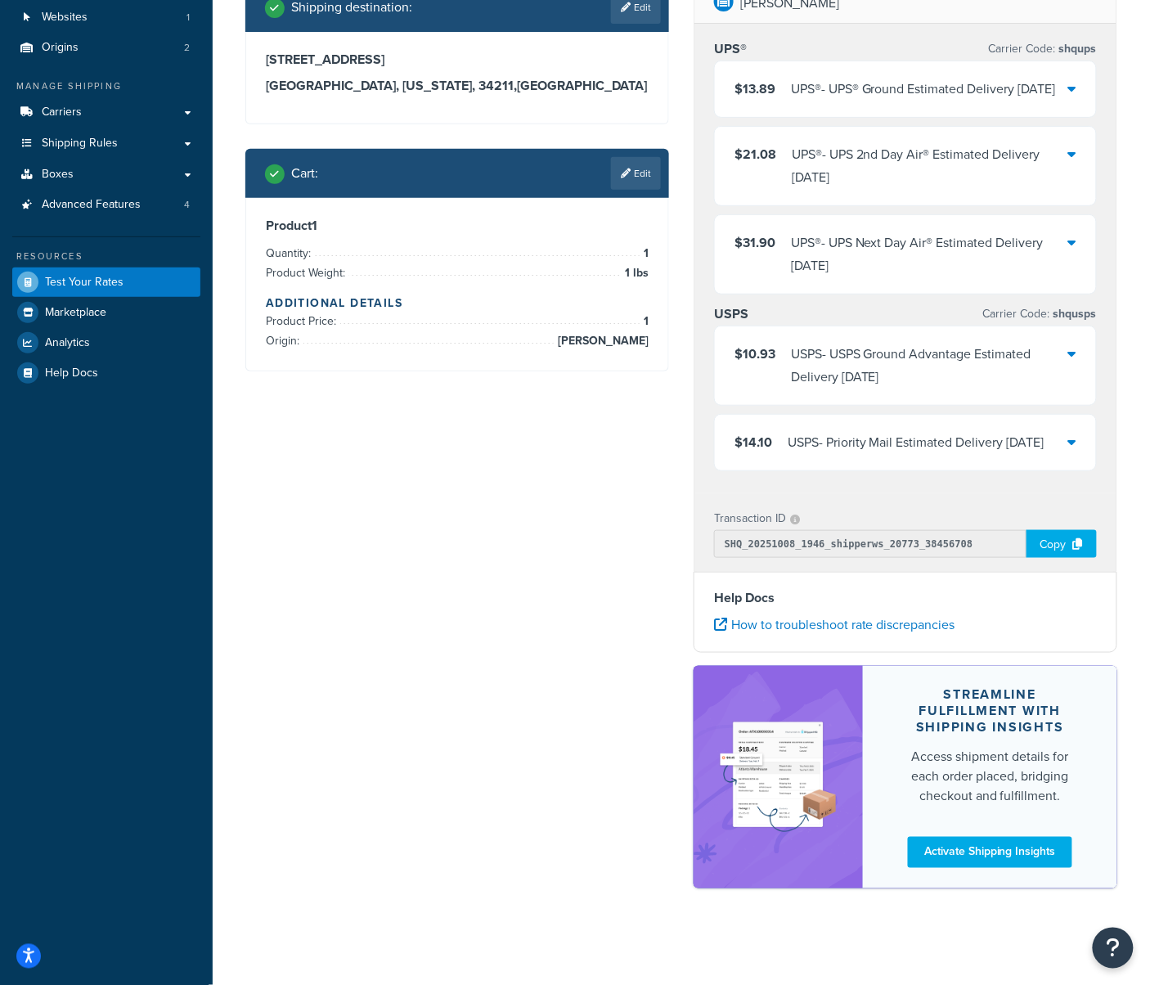
scroll to position [0, 0]
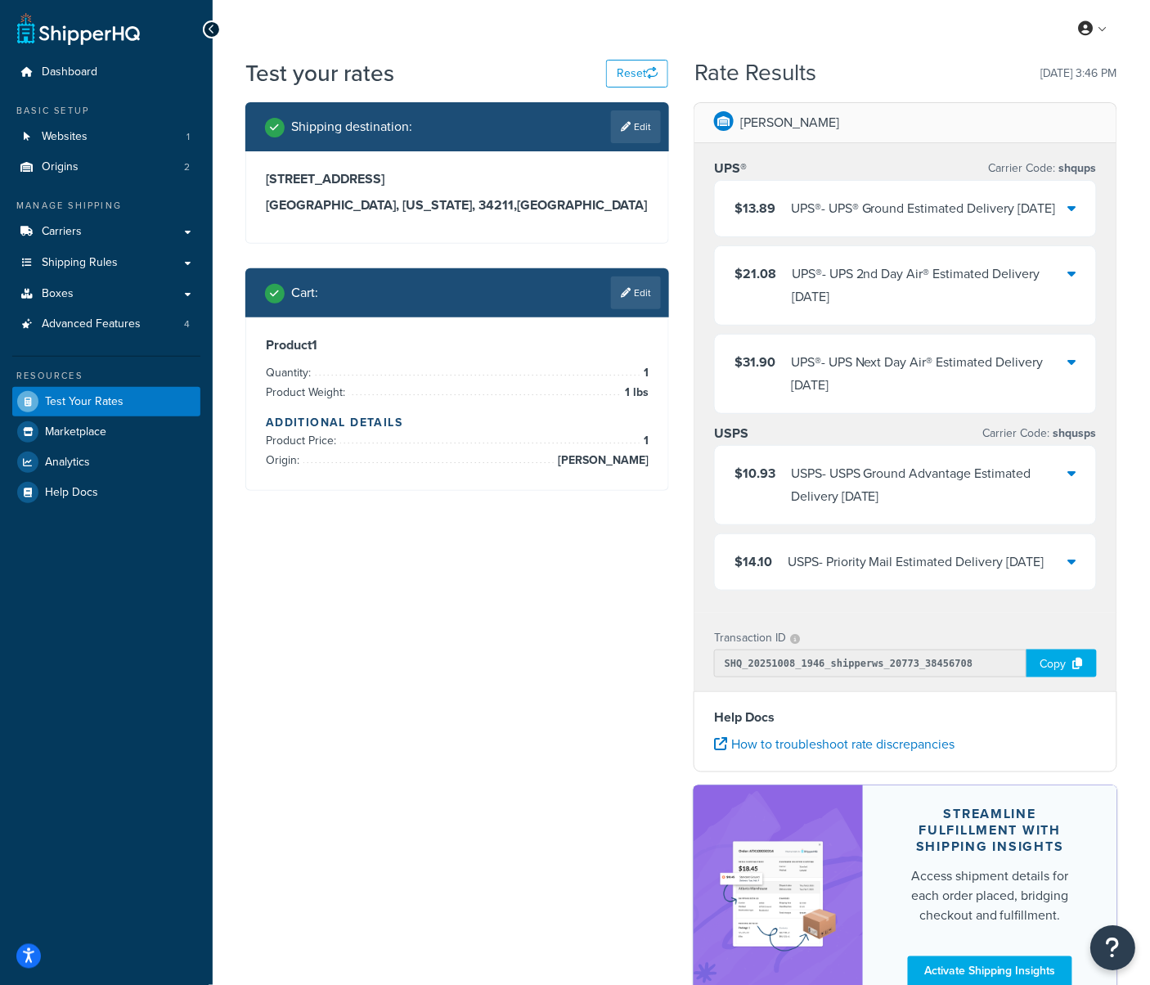
click at [1113, 933] on button "Open Resource Center" at bounding box center [1113, 948] width 45 height 45
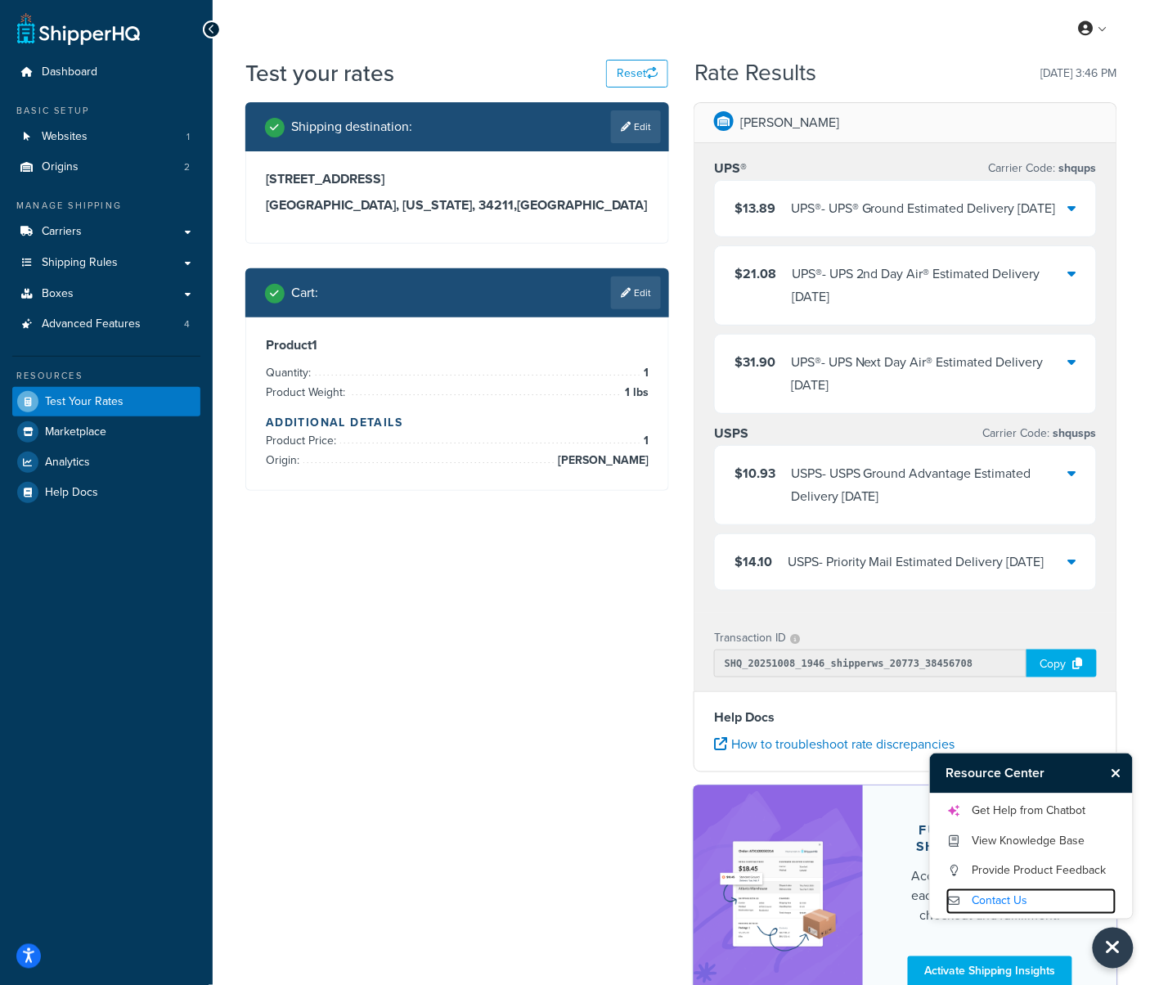
click at [1032, 892] on link "Contact Us" at bounding box center [1031, 901] width 170 height 26
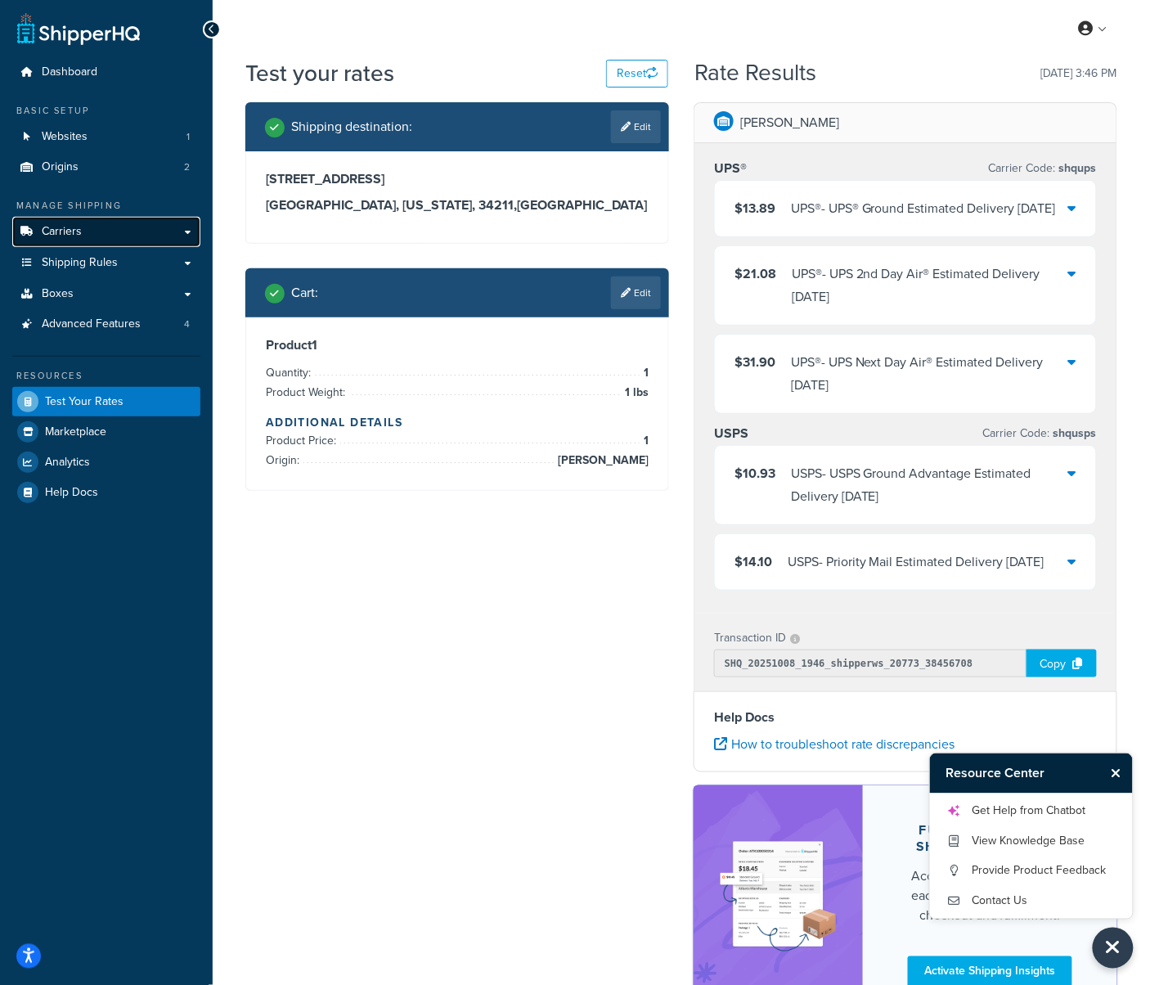
click at [79, 233] on span "Carriers" at bounding box center [62, 232] width 40 height 14
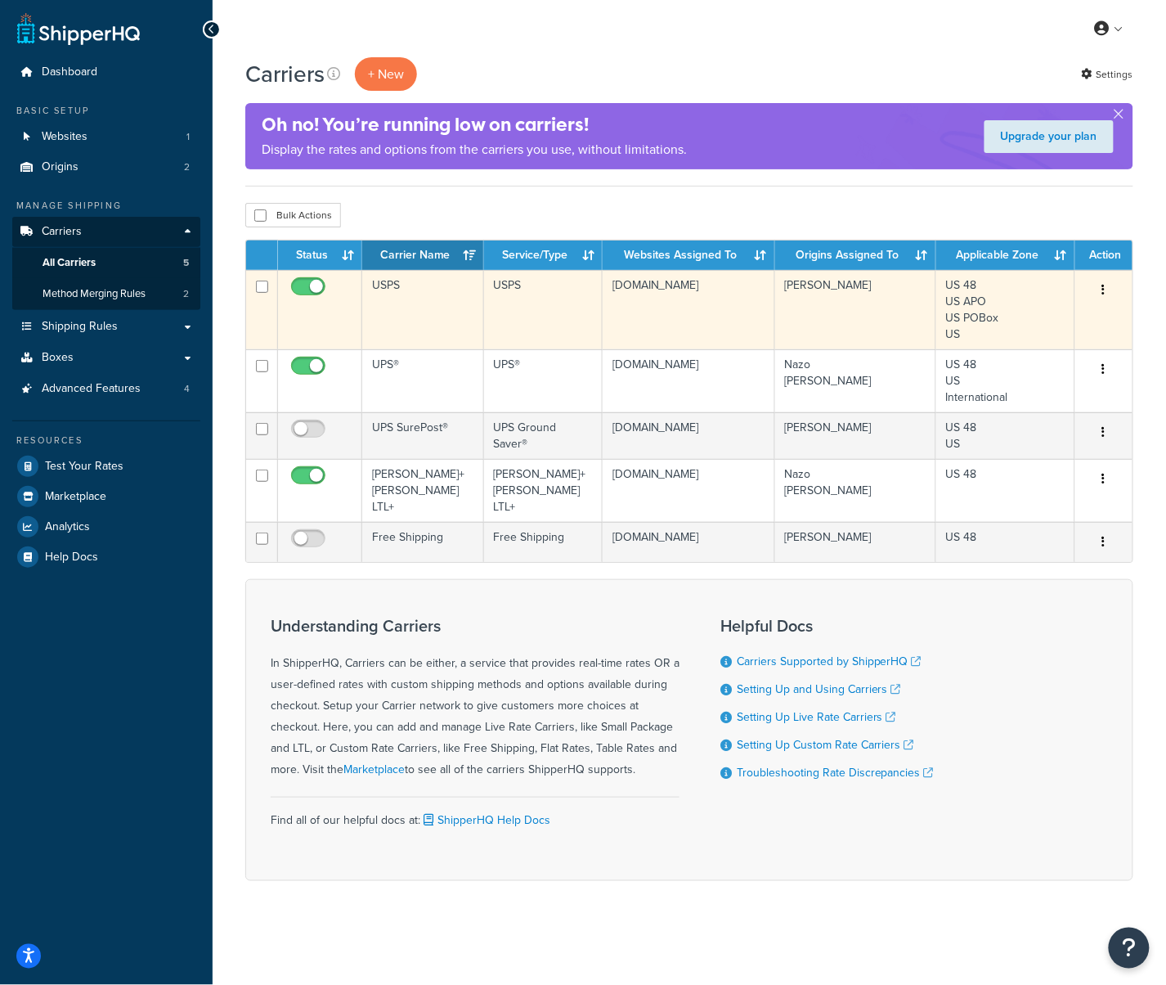
click at [425, 319] on td "USPS" at bounding box center [423, 309] width 122 height 79
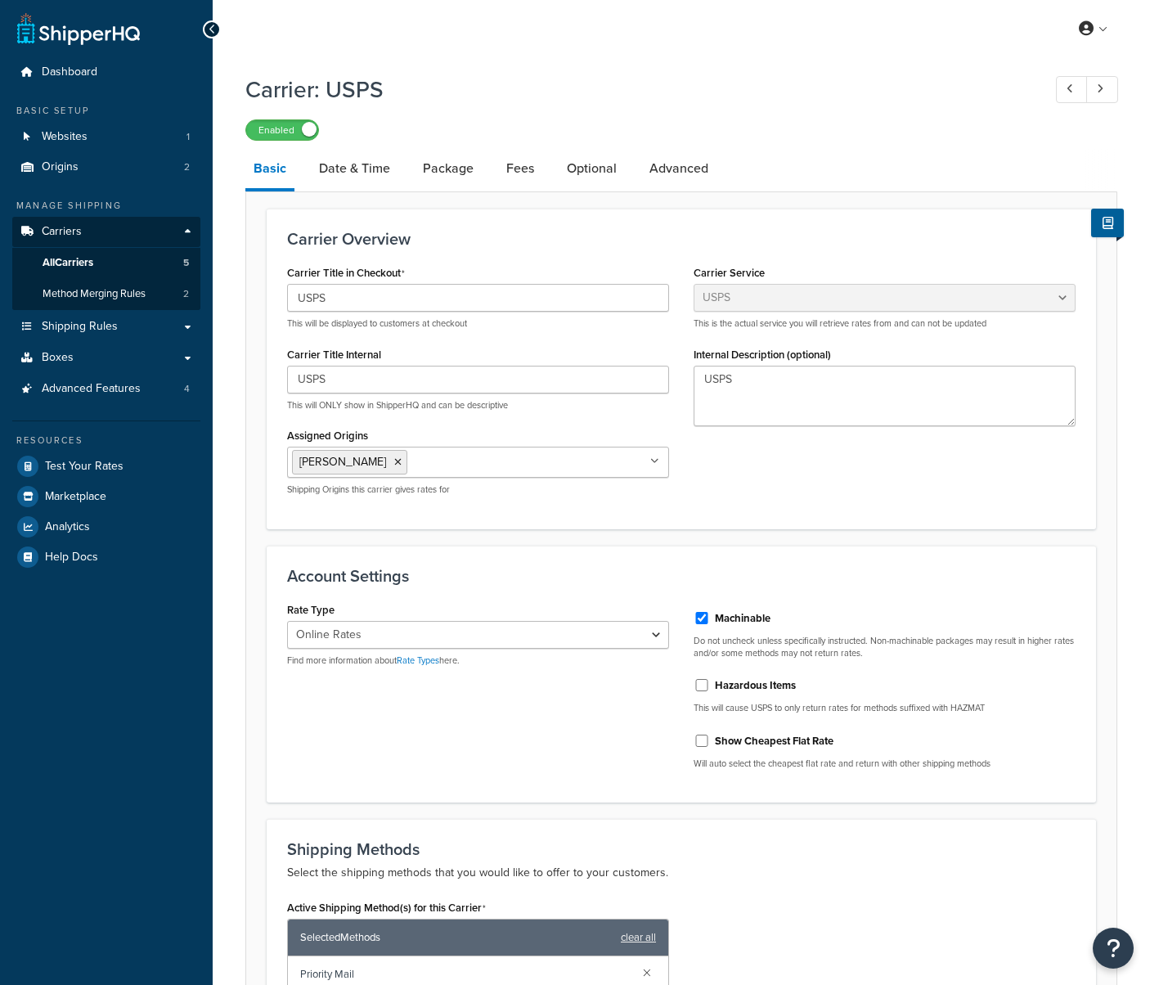
select select "usps"
select select "ONLINE"
click at [350, 172] on link "Date & Time" at bounding box center [355, 168] width 88 height 39
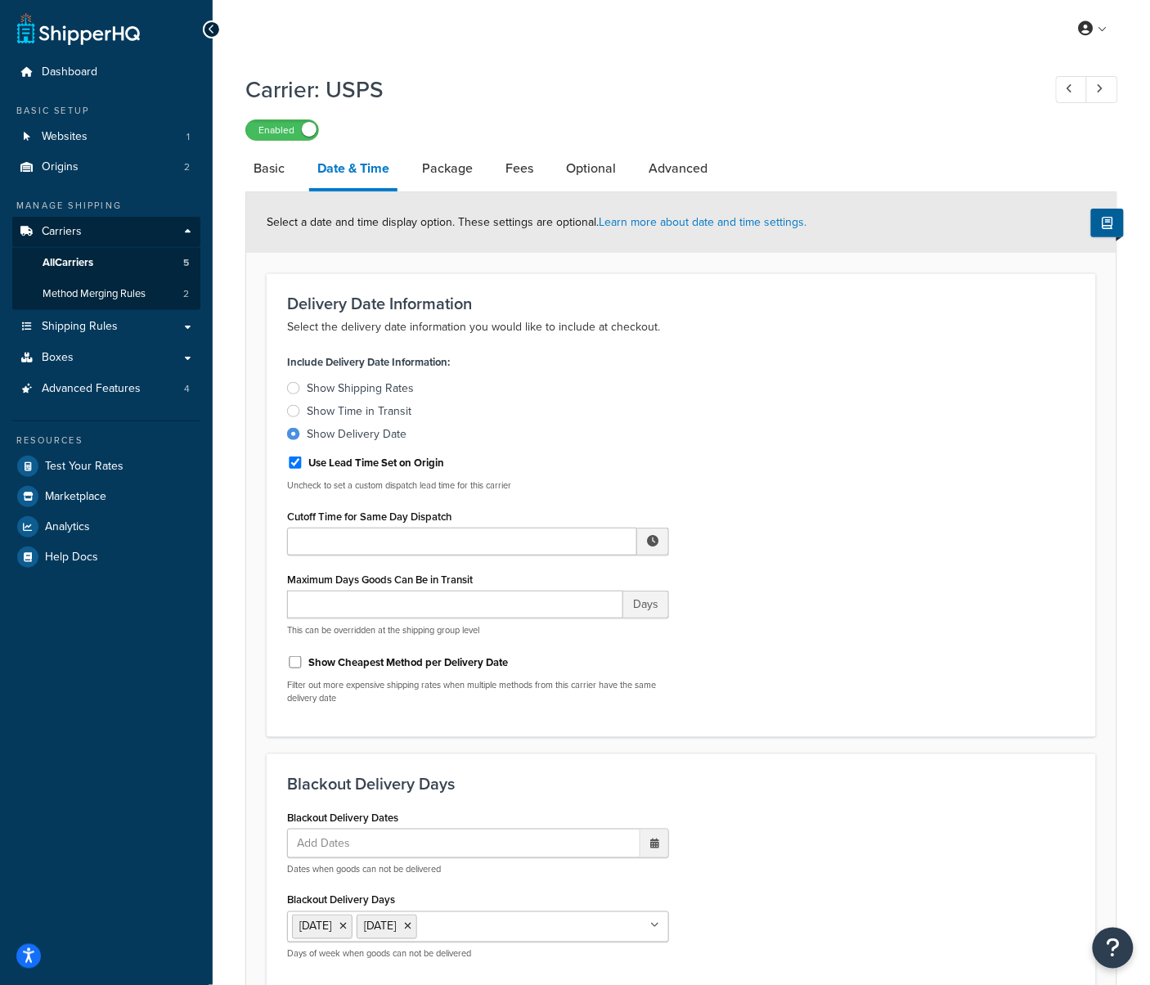
click at [399, 413] on div "Show Time in Transit" at bounding box center [359, 411] width 105 height 16
click at [0, 0] on input "Show Time in Transit" at bounding box center [0, 0] width 0 height 0
click at [401, 443] on div "Show Delivery Date" at bounding box center [357, 434] width 100 height 16
click at [0, 0] on input "Show Delivery Date" at bounding box center [0, 0] width 0 height 0
